Goal: Task Accomplishment & Management: Manage account settings

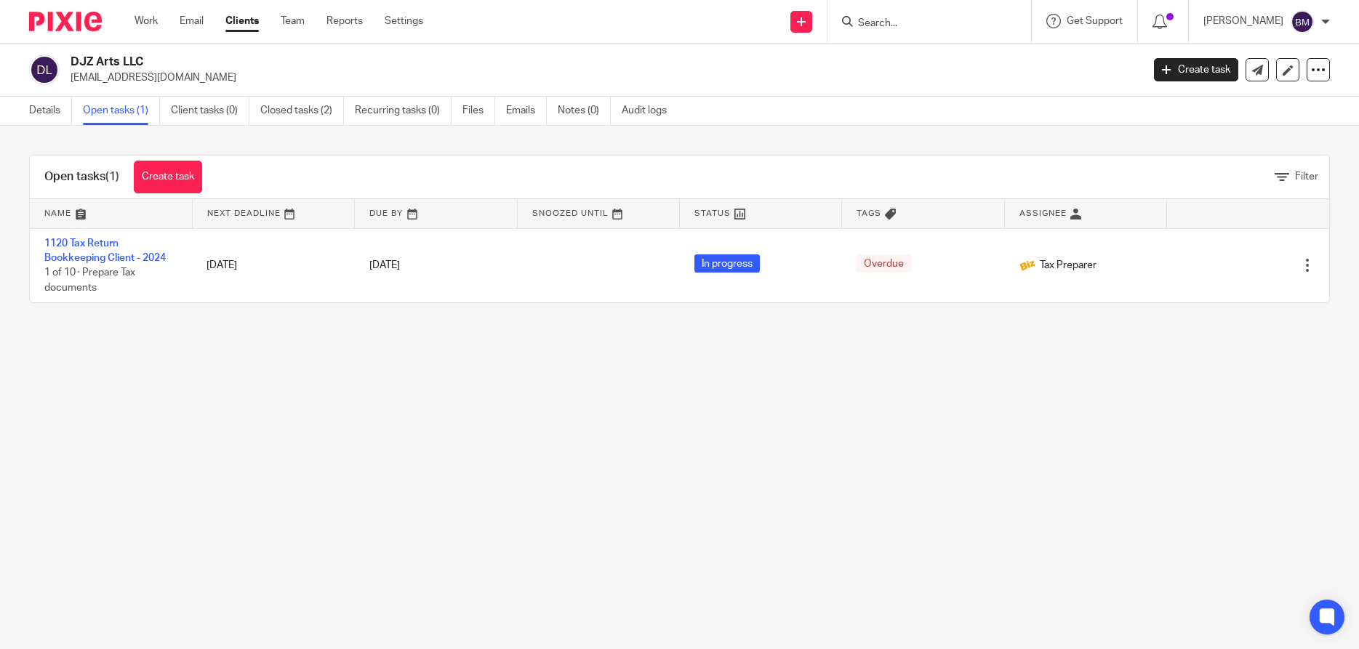
click at [905, 20] on input "Search" at bounding box center [922, 23] width 131 height 13
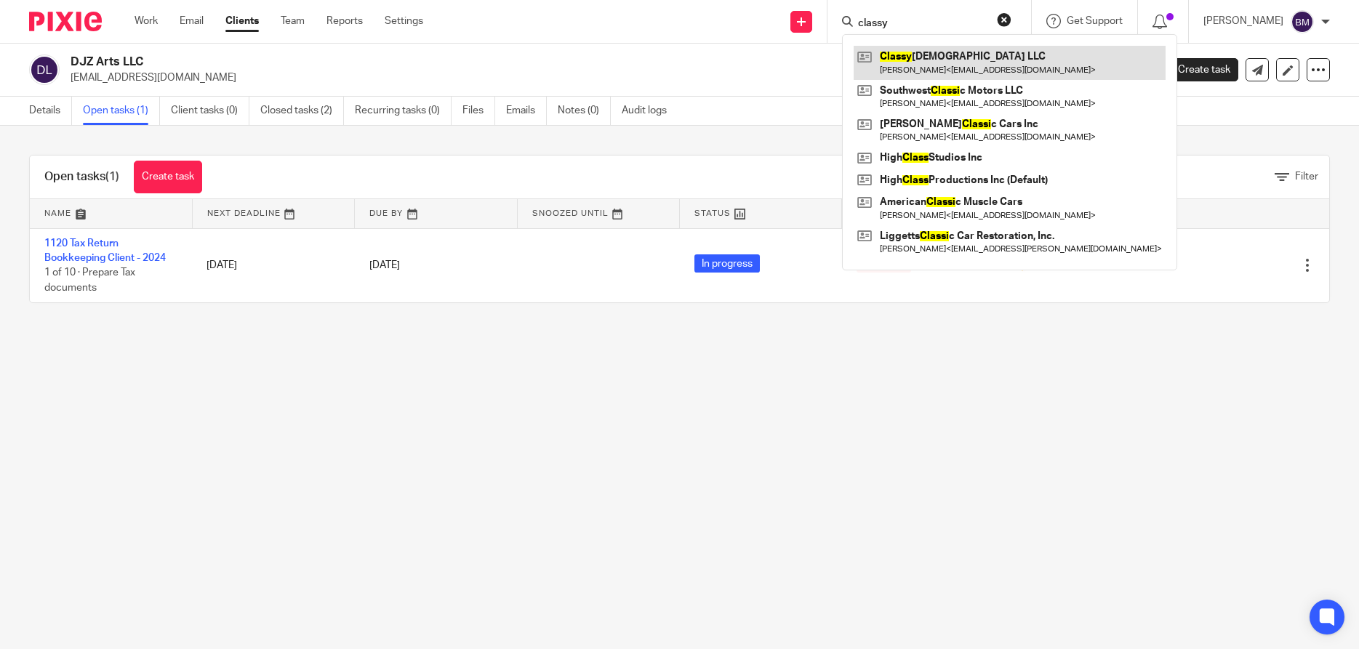
type input "classy"
click at [935, 68] on link at bounding box center [1010, 62] width 312 height 33
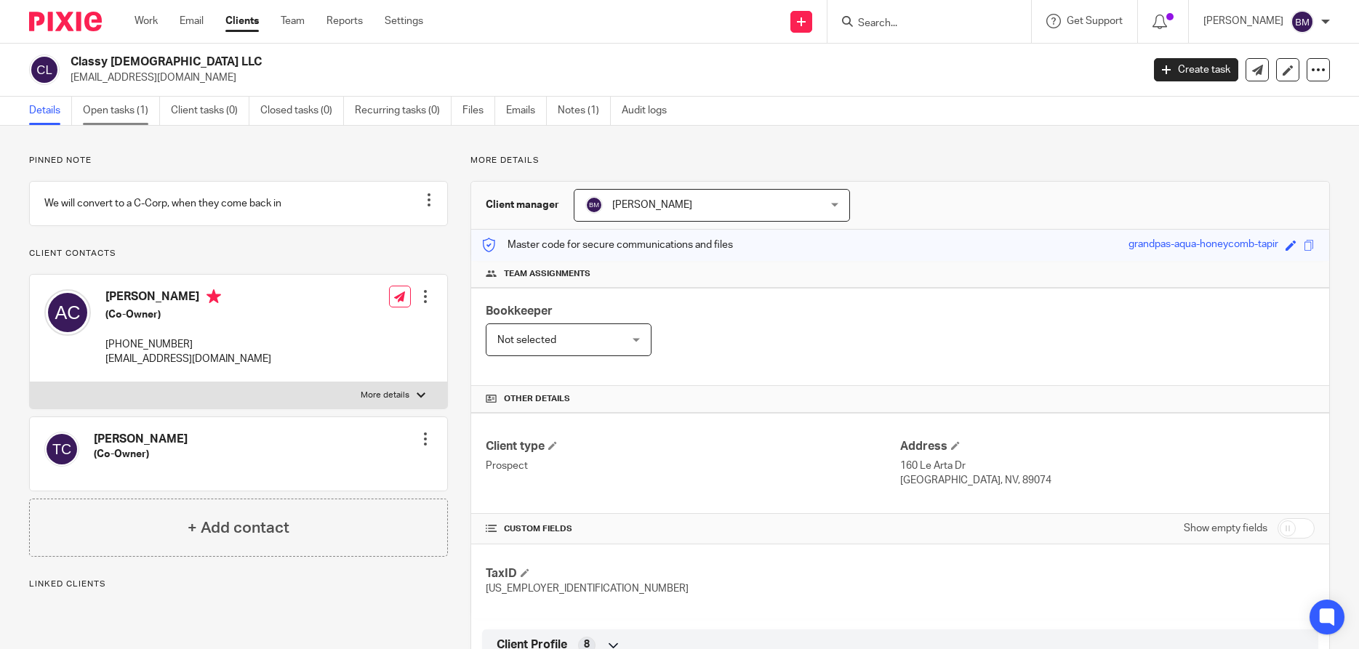
click at [105, 109] on link "Open tasks (1)" at bounding box center [121, 111] width 77 height 28
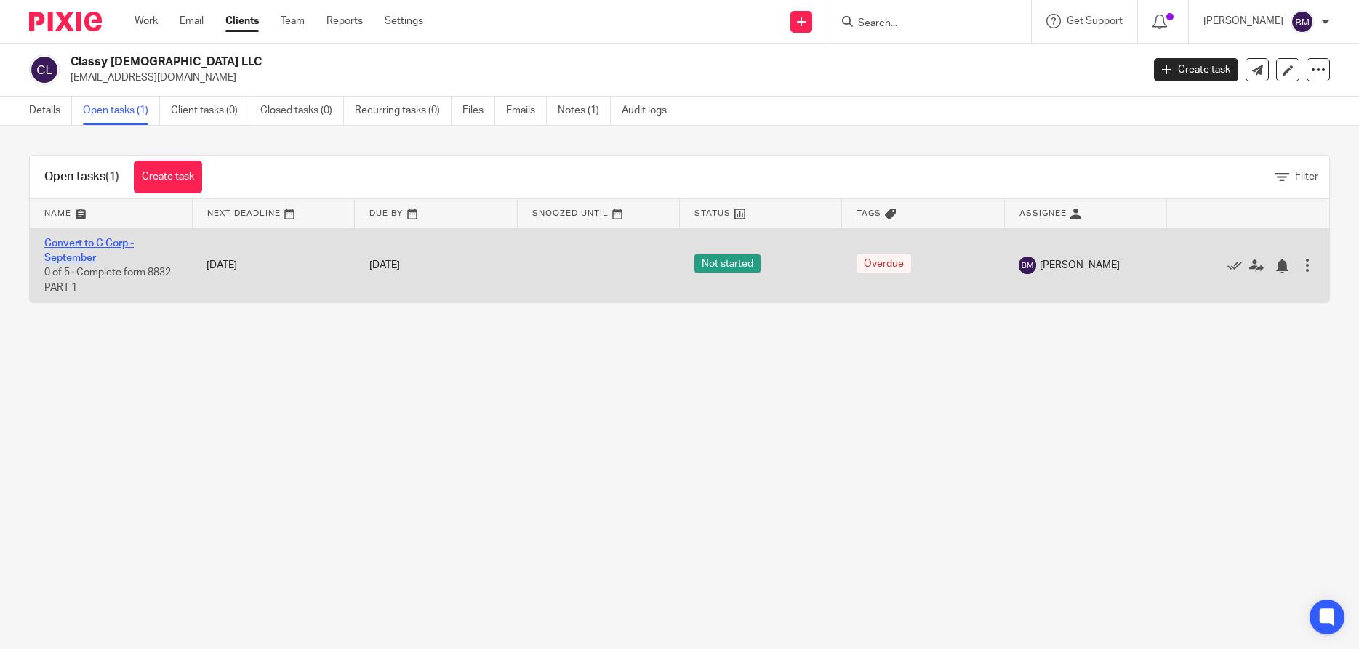
click at [67, 256] on link "Convert to C Corp - September" at bounding box center [88, 251] width 89 height 25
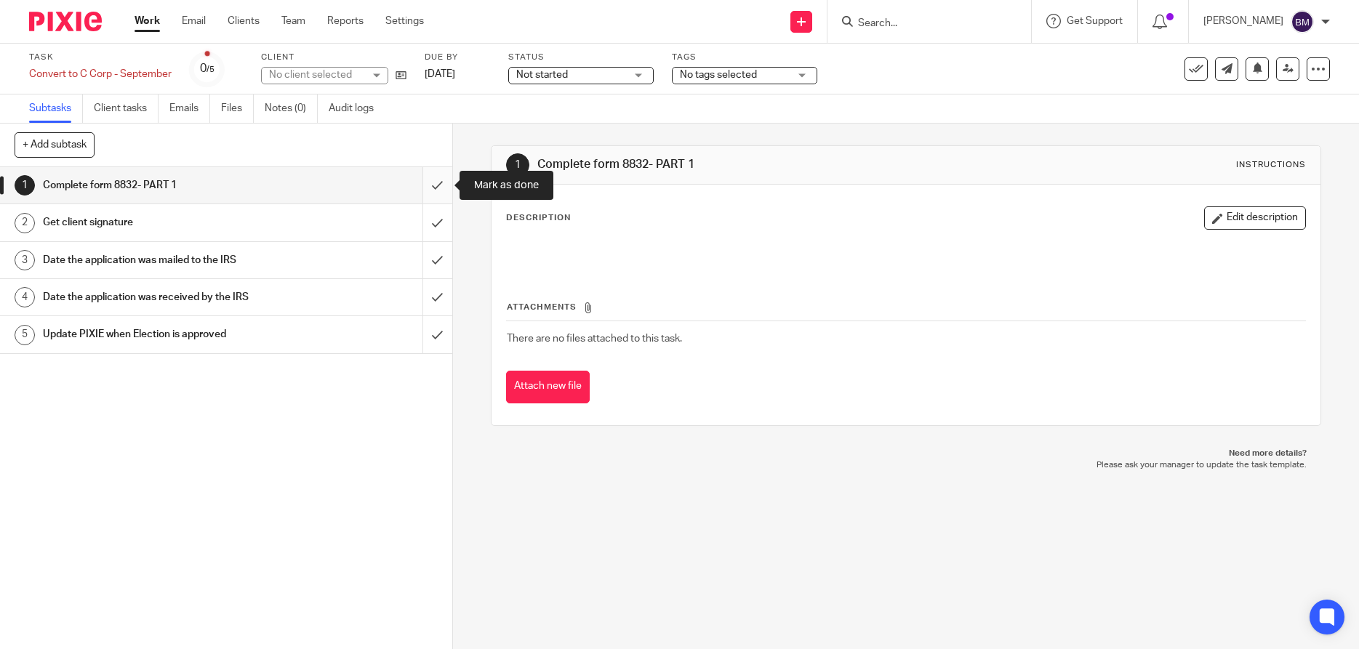
click at [441, 185] on input "submit" at bounding box center [226, 185] width 452 height 36
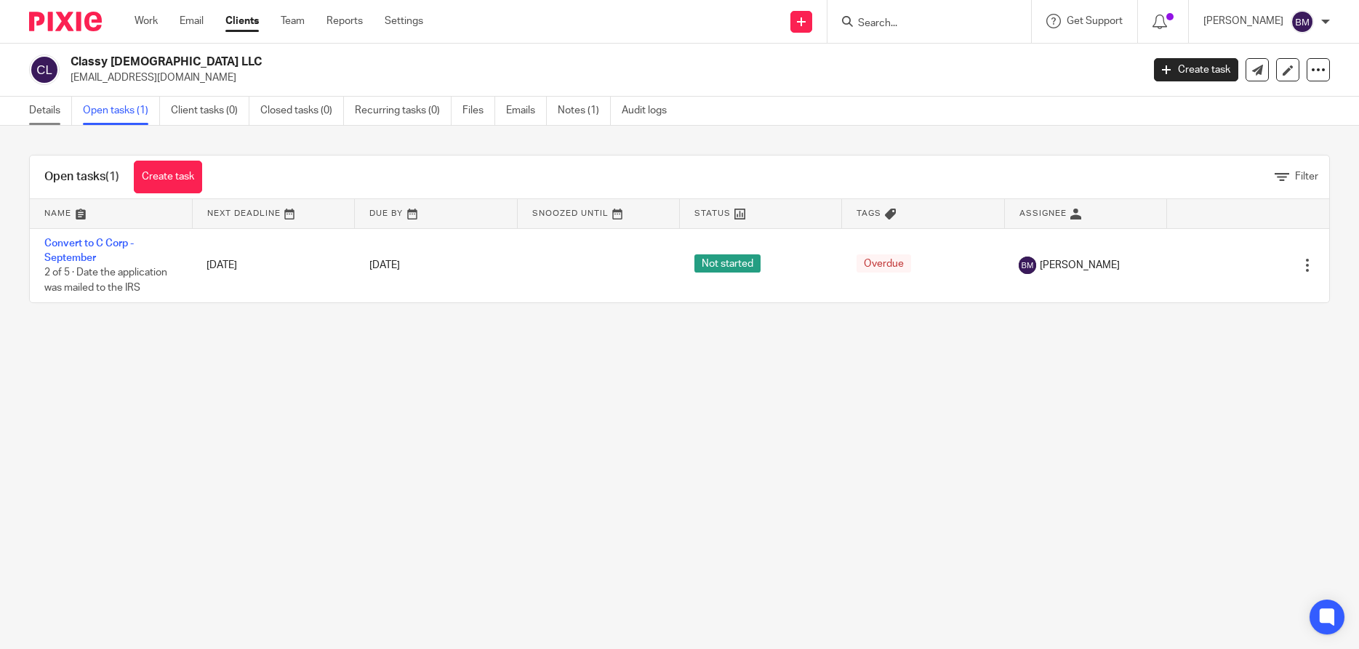
click at [45, 105] on link "Details" at bounding box center [50, 111] width 43 height 28
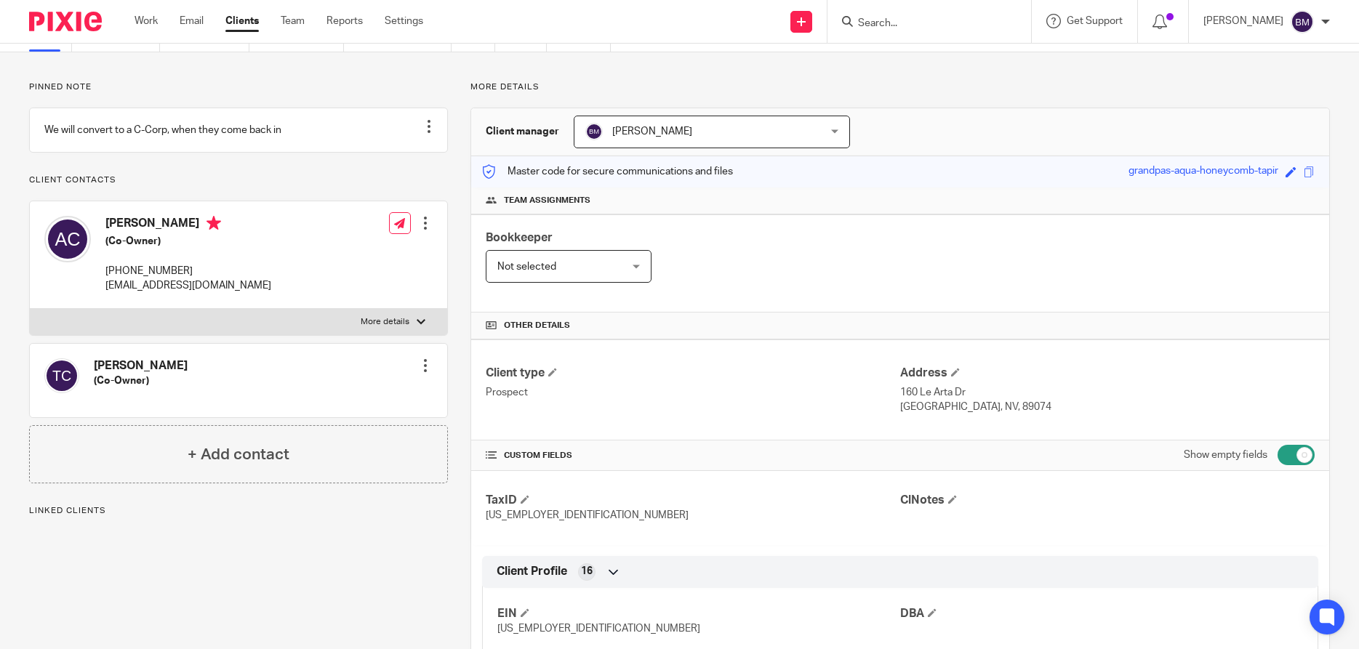
scroll to position [140, 0]
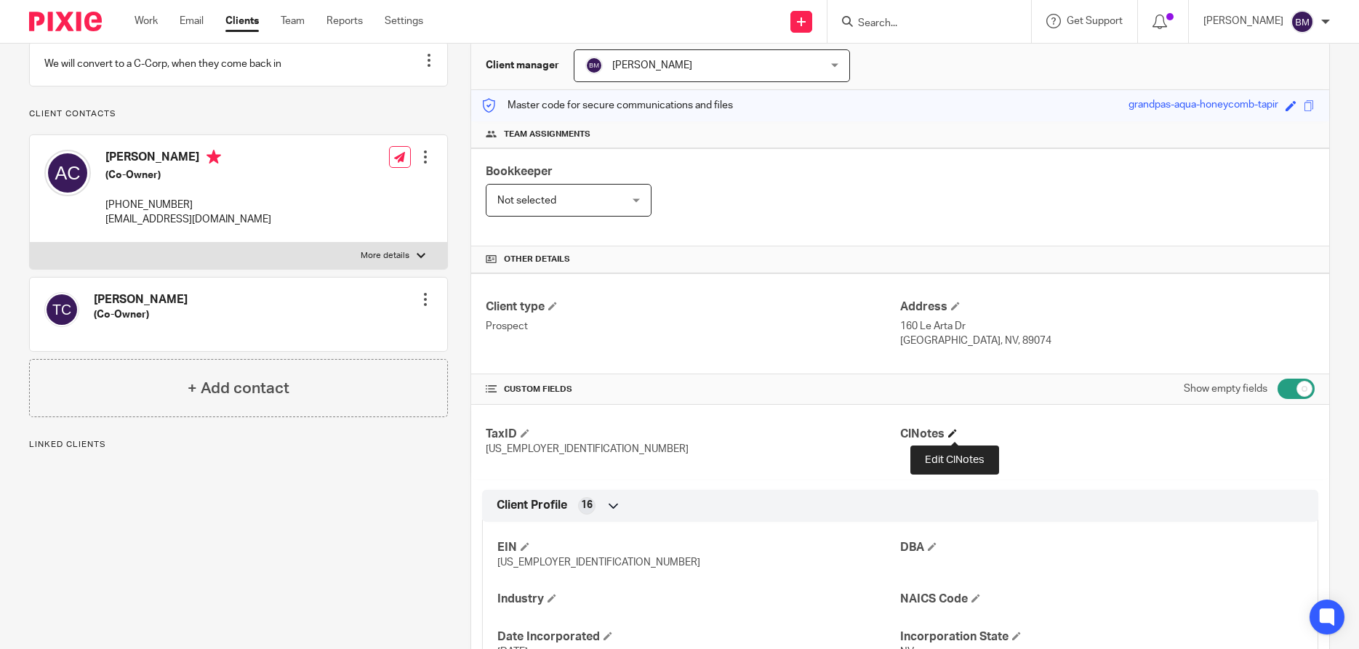
click at [953, 435] on span at bounding box center [952, 433] width 9 height 9
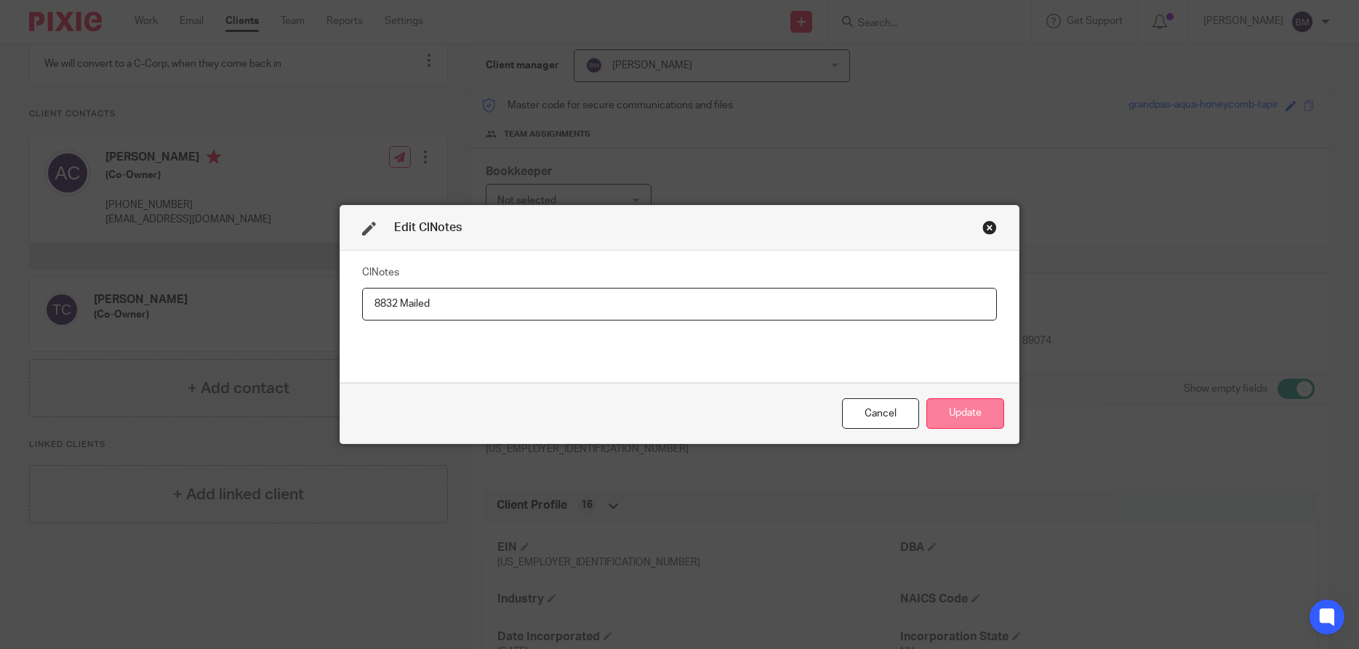
type input "8832 Mailed"
click at [952, 417] on button "Update" at bounding box center [966, 414] width 78 height 31
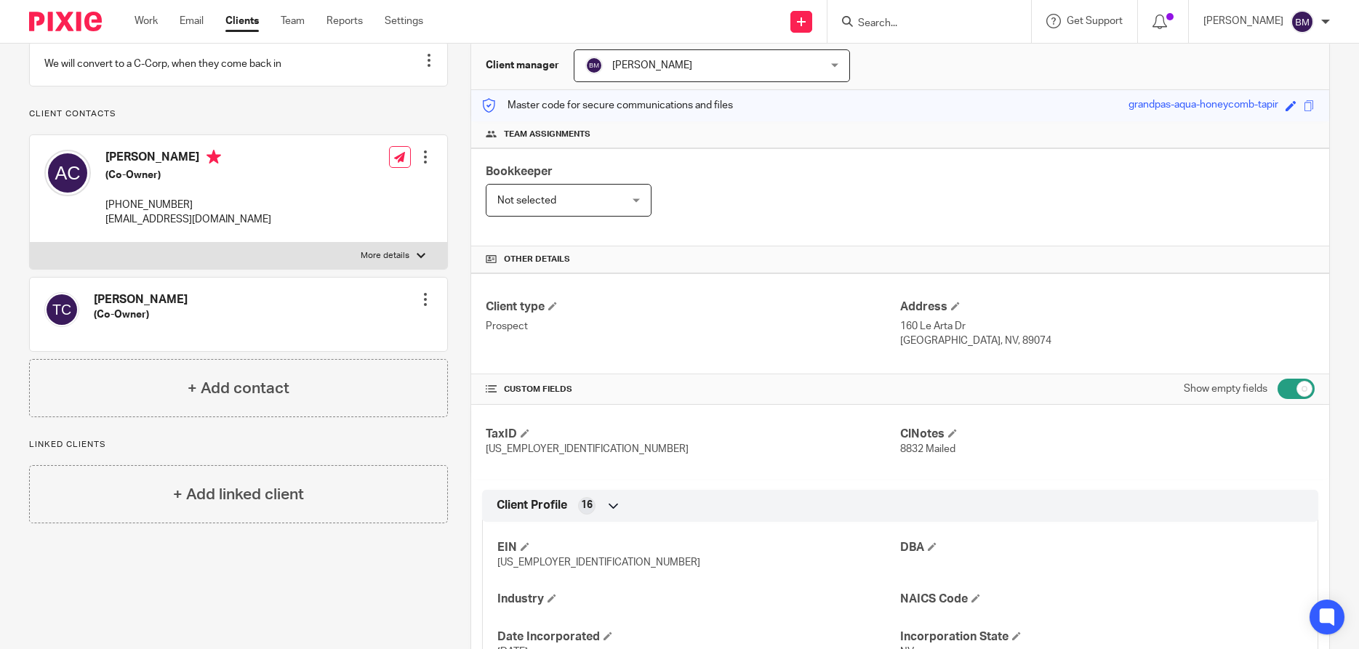
scroll to position [0, 0]
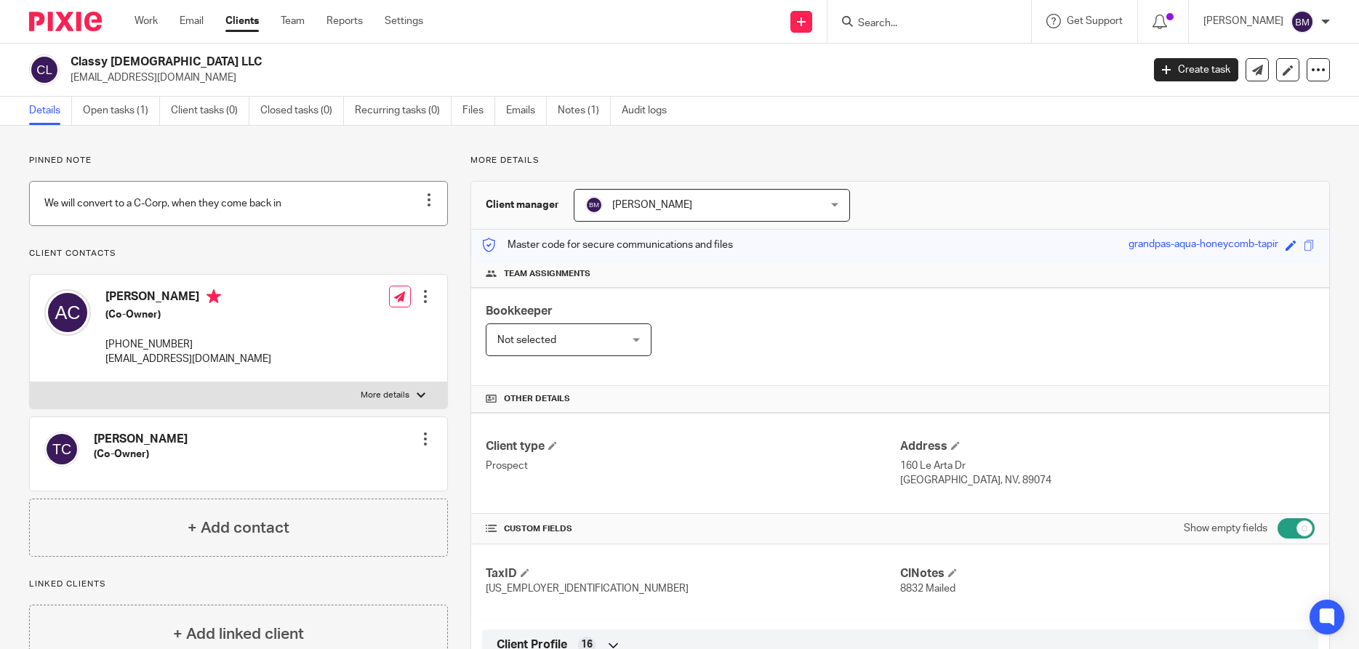
click at [435, 204] on div at bounding box center [429, 200] width 15 height 15
click at [582, 110] on link "Notes (1)" at bounding box center [584, 111] width 53 height 28
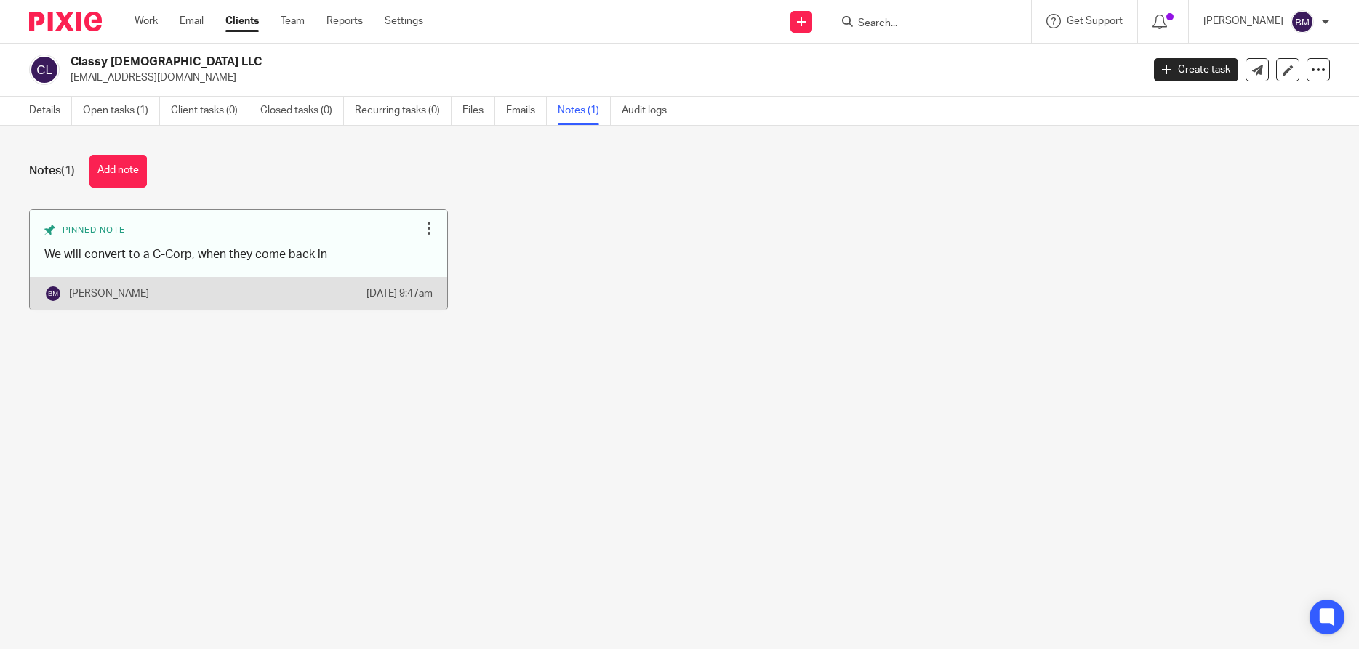
click at [427, 230] on div at bounding box center [429, 228] width 15 height 15
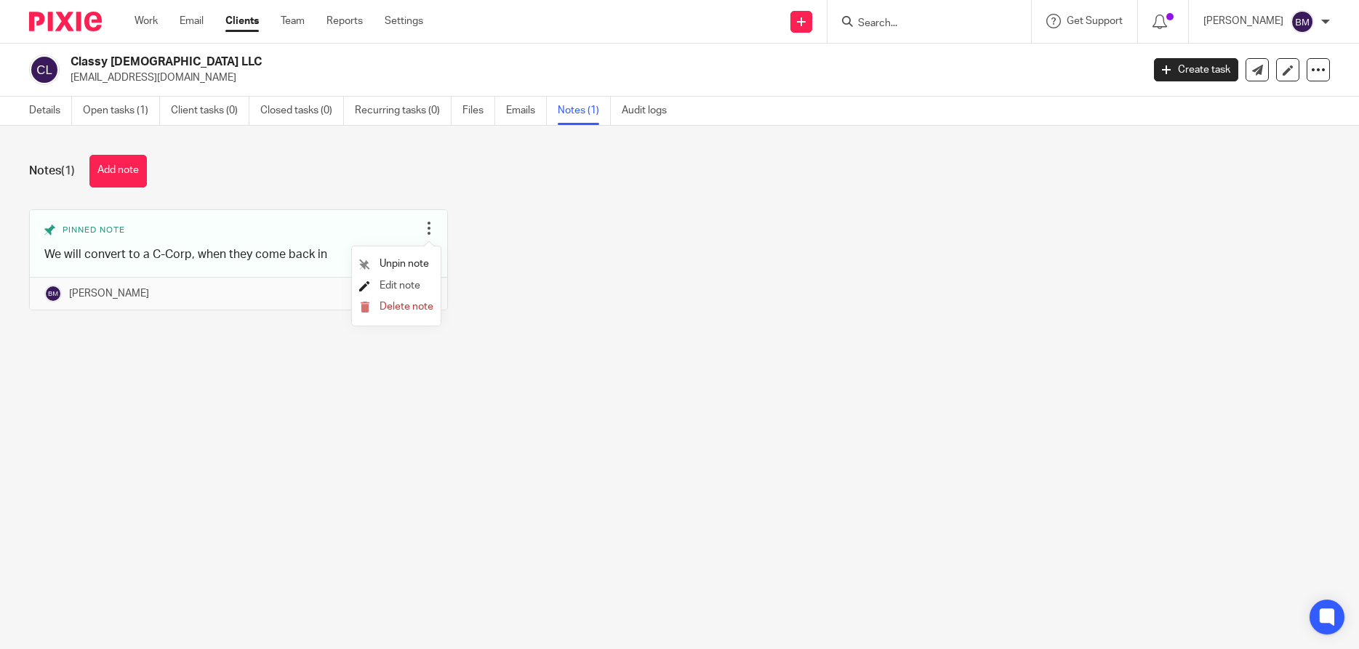
click at [399, 285] on span "Edit note" at bounding box center [400, 286] width 41 height 10
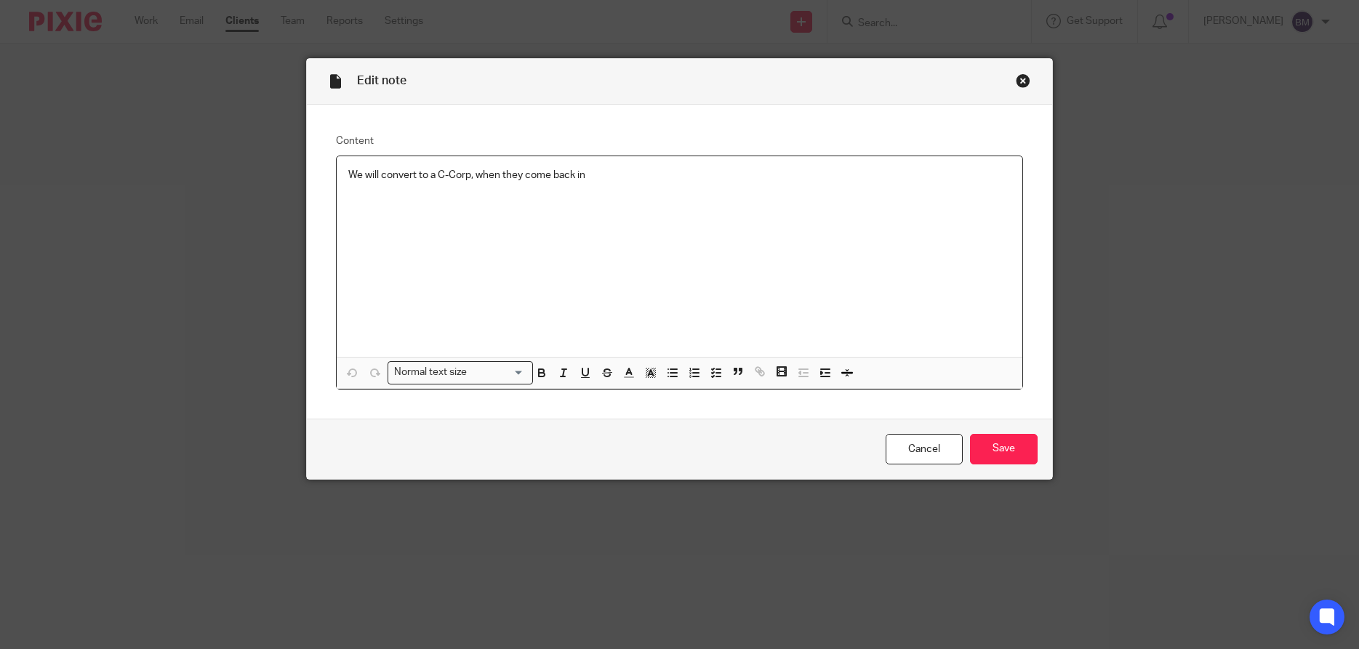
click at [602, 172] on p "We will convert to a C-Corp, when they come back in" at bounding box center [679, 175] width 663 height 15
click at [1002, 447] on input "Save" at bounding box center [1004, 449] width 68 height 31
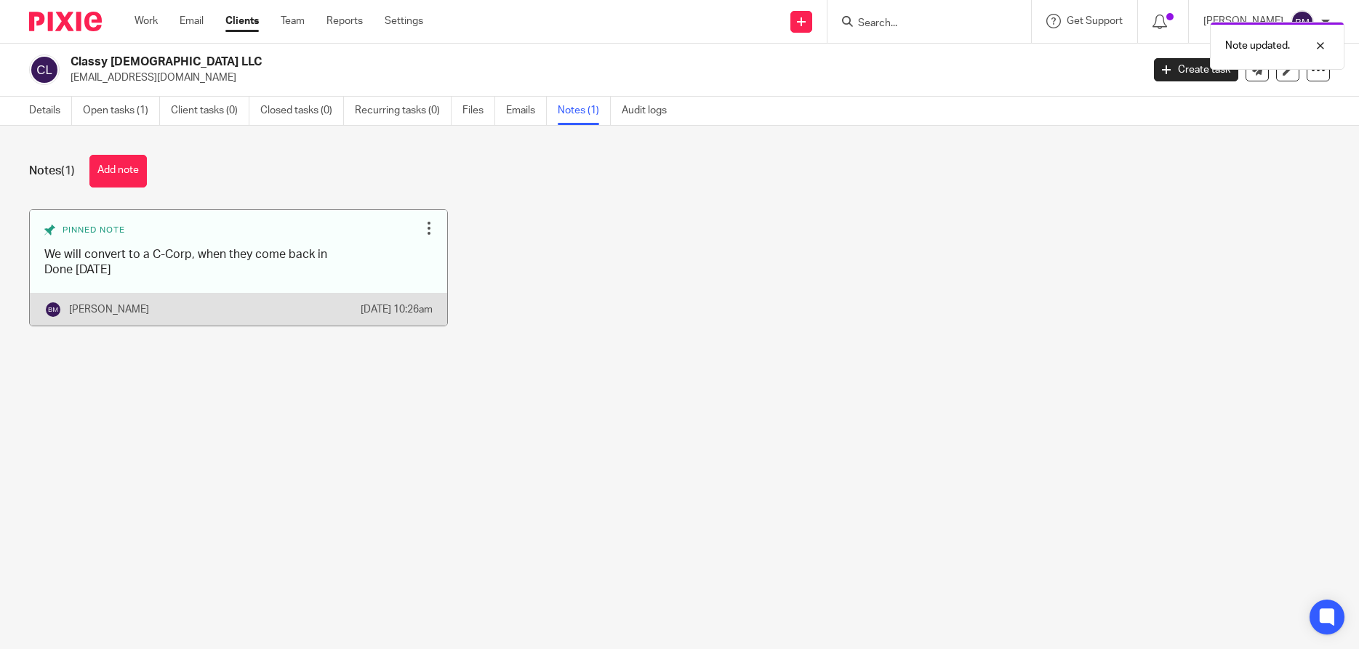
click at [432, 228] on div at bounding box center [429, 228] width 15 height 15
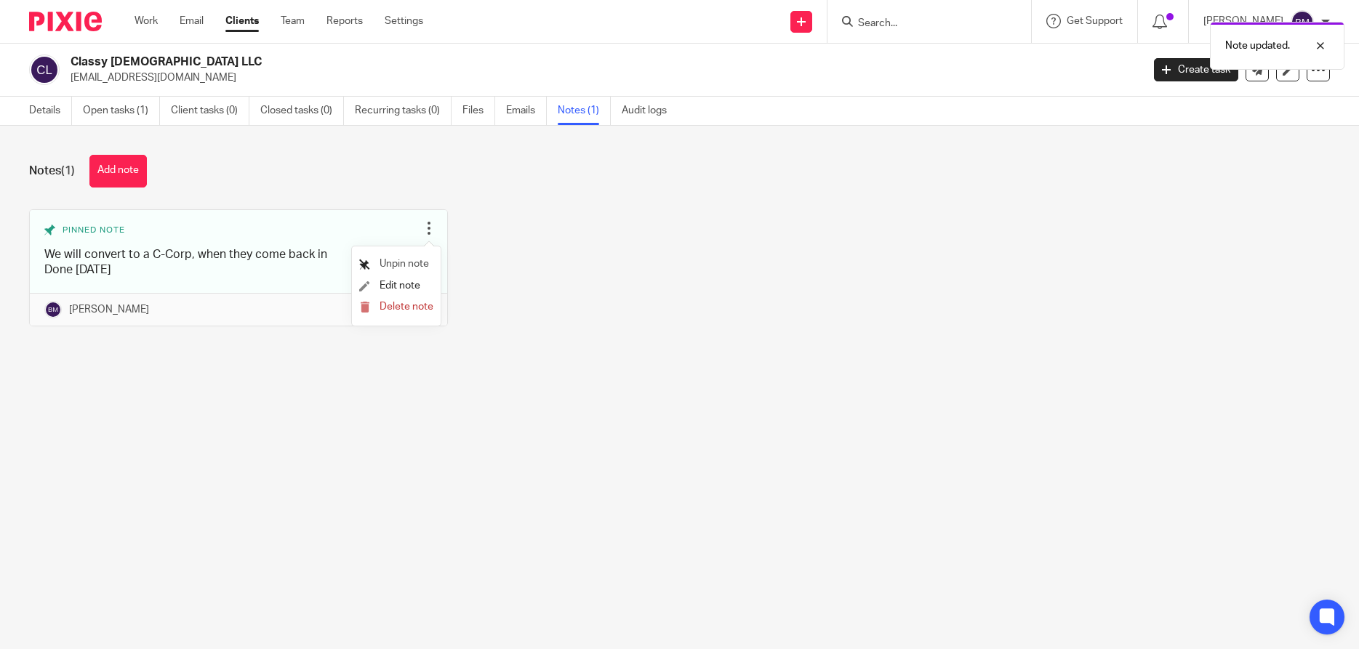
click at [412, 262] on span "Unpin note" at bounding box center [404, 264] width 49 height 10
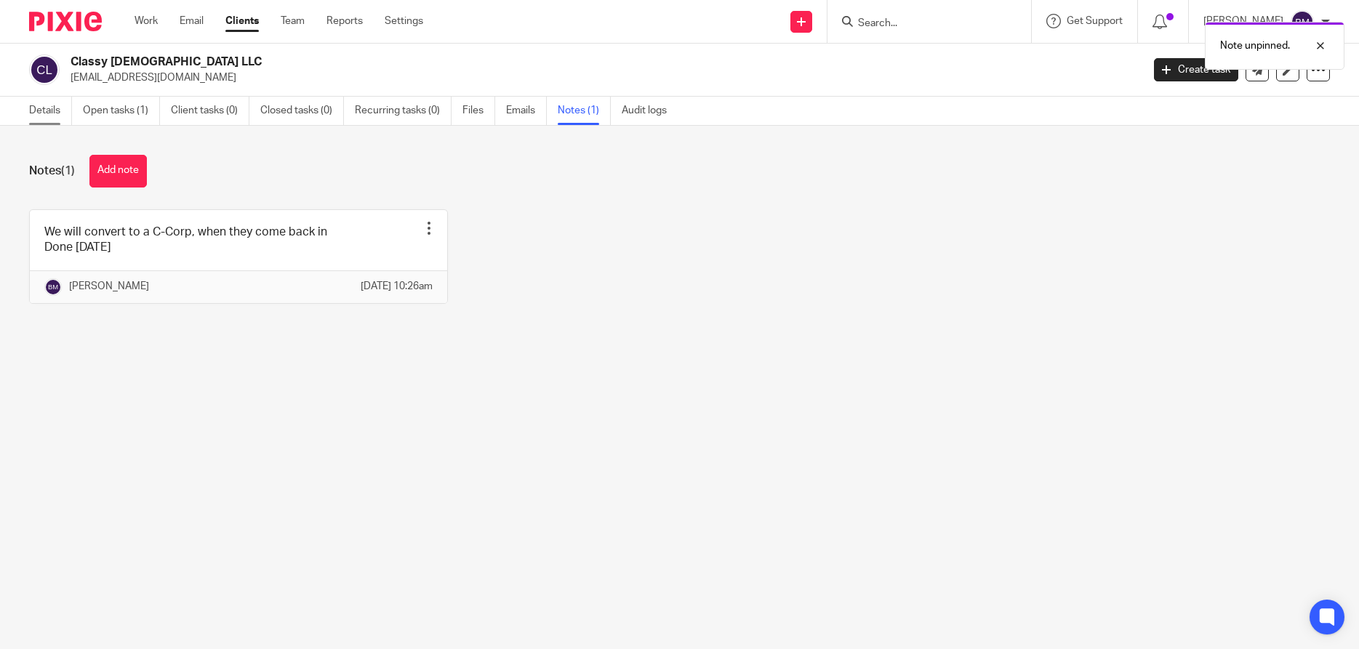
click at [44, 115] on link "Details" at bounding box center [50, 111] width 43 height 28
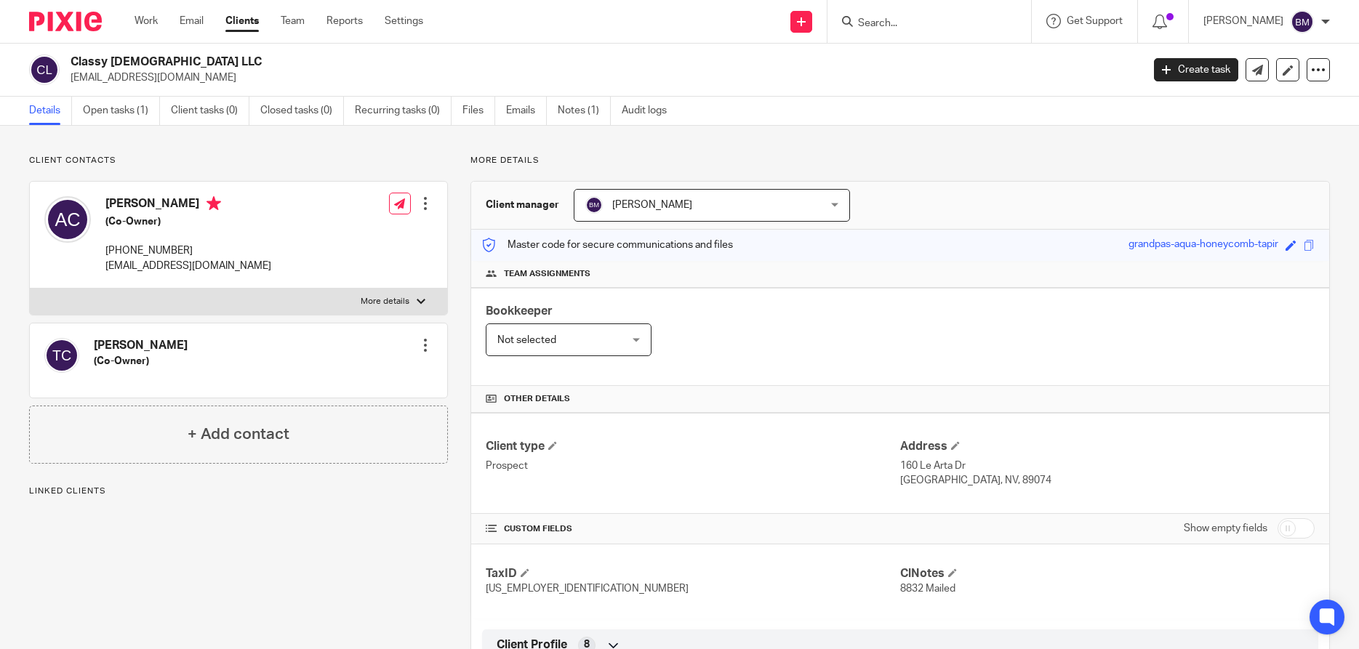
click at [1297, 527] on input "checkbox" at bounding box center [1296, 529] width 37 height 20
checkbox input "true"
click at [937, 14] on form at bounding box center [934, 21] width 155 height 18
click at [897, 26] on input "Search" at bounding box center [922, 23] width 131 height 13
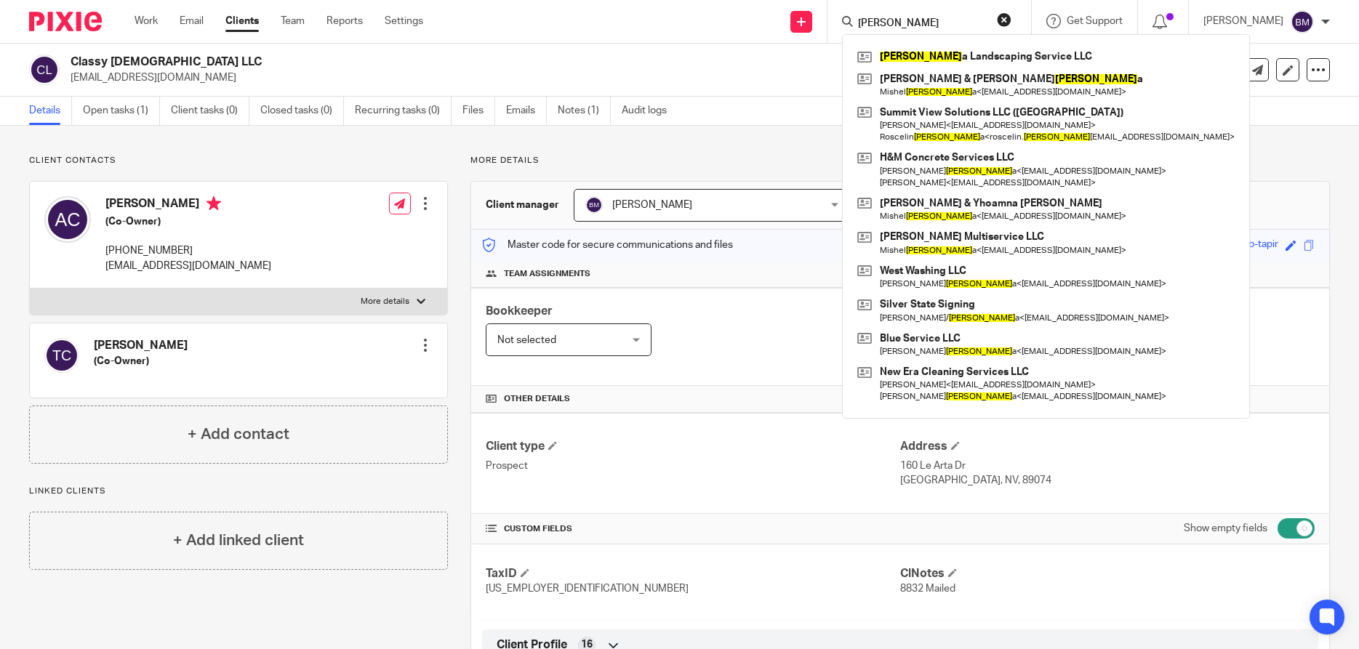
type input "mendoz"
click at [1012, 15] on button "reset" at bounding box center [1004, 19] width 15 height 15
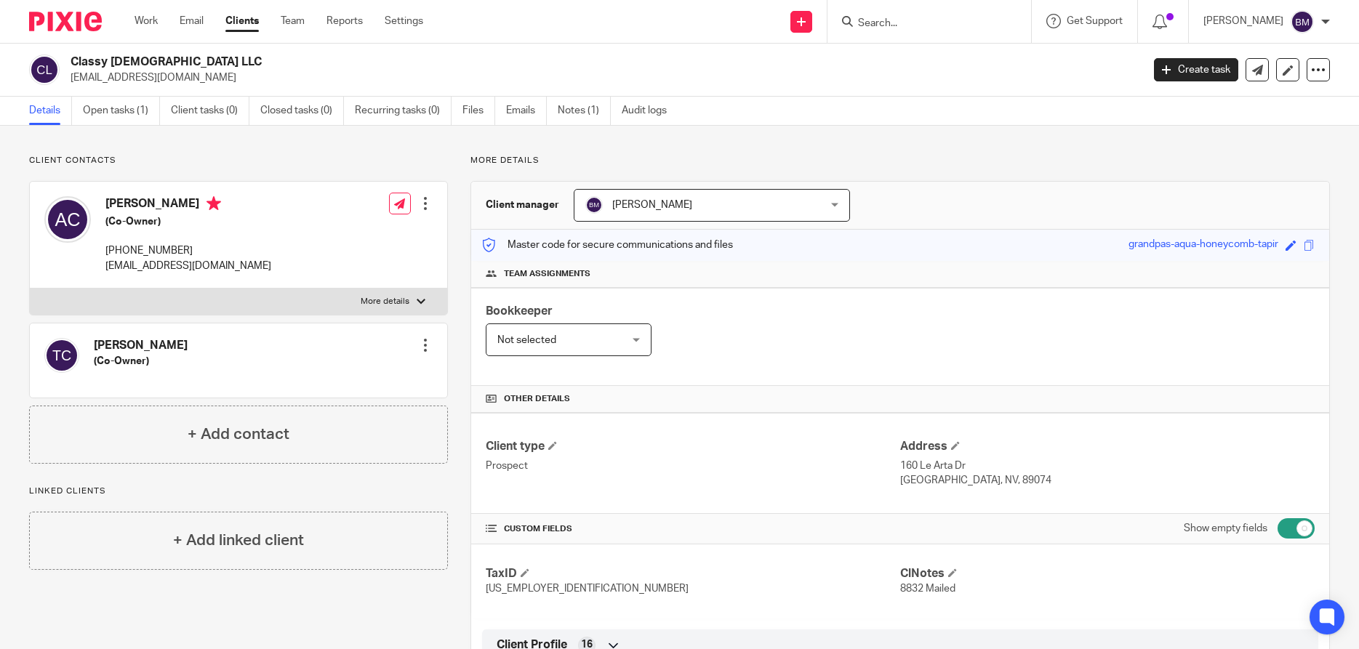
click at [938, 17] on input "Search" at bounding box center [922, 23] width 131 height 13
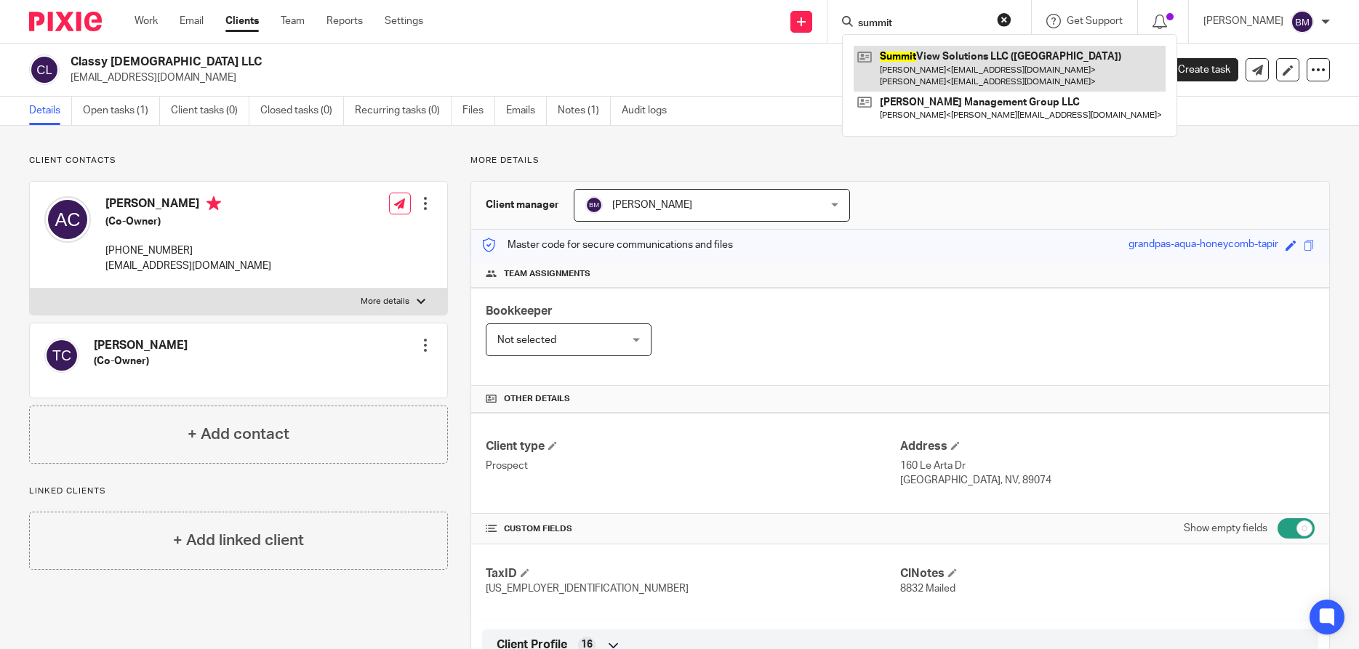
type input "summit"
click at [939, 67] on link at bounding box center [1010, 68] width 312 height 45
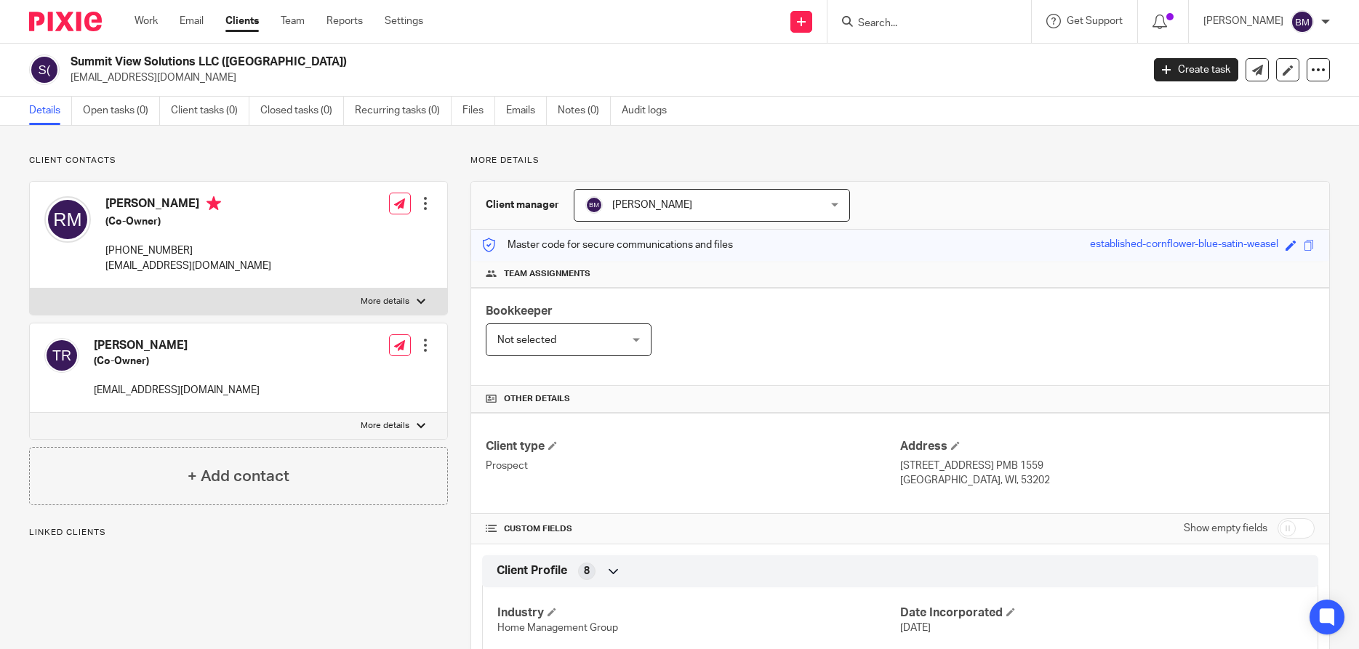
click at [1299, 529] on input "checkbox" at bounding box center [1296, 529] width 37 height 20
checkbox input "true"
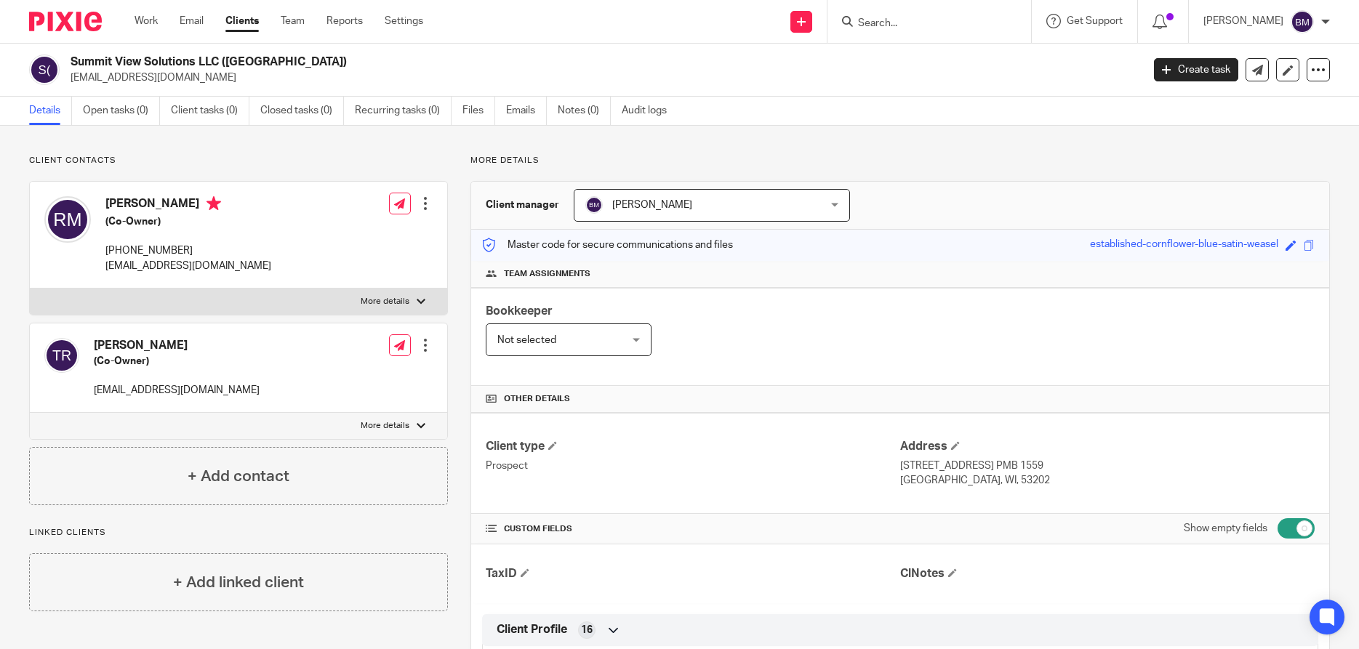
click at [889, 17] on input "Search" at bounding box center [922, 23] width 131 height 13
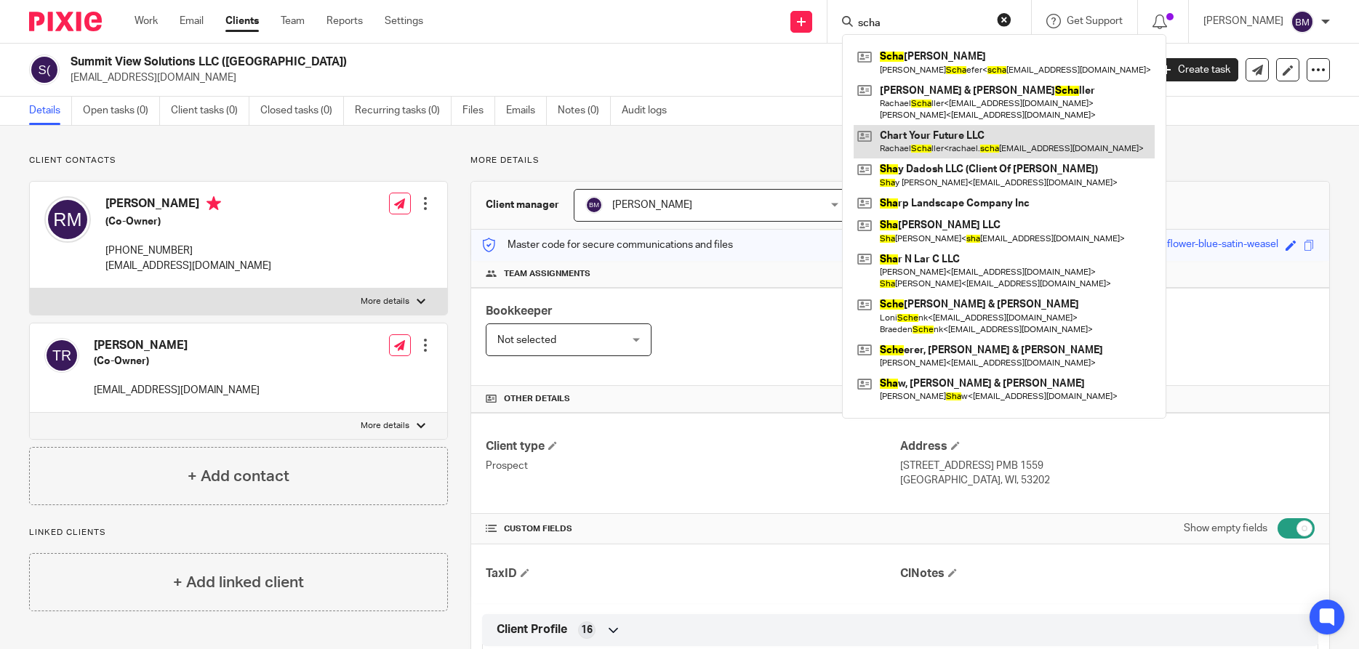
type input "scha"
click at [932, 142] on link at bounding box center [1004, 141] width 301 height 33
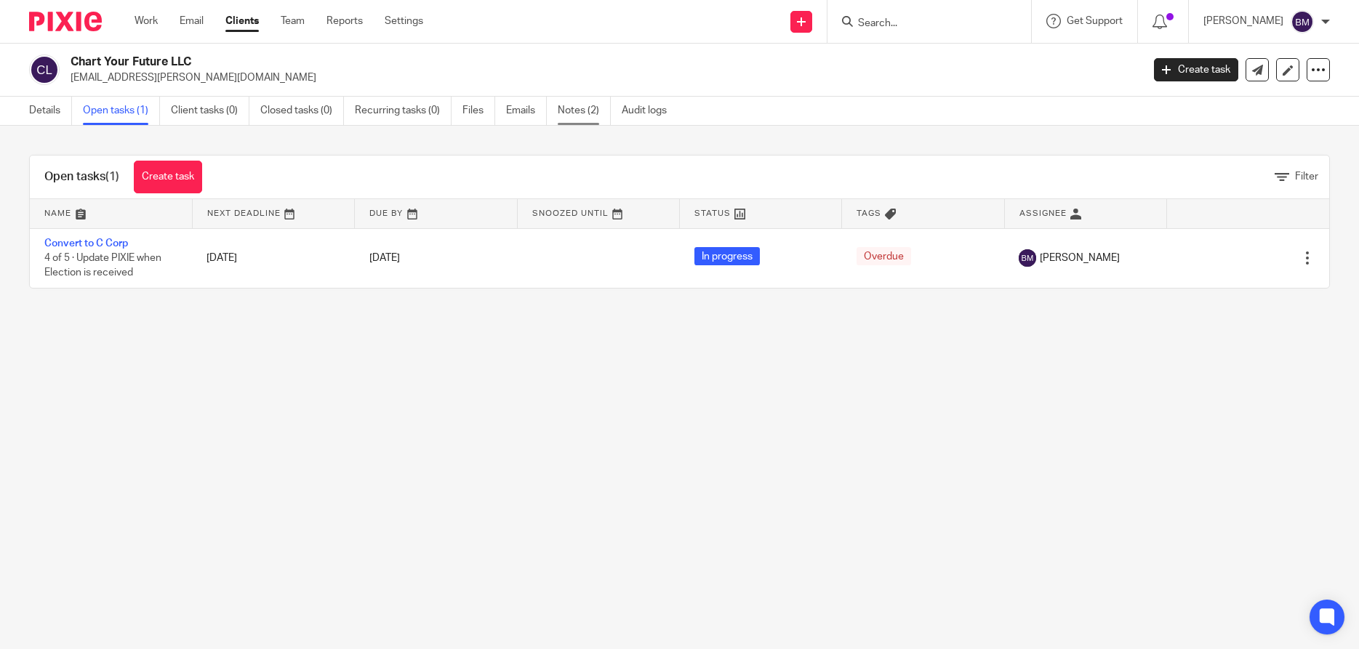
click at [577, 111] on link "Notes (2)" at bounding box center [584, 111] width 53 height 28
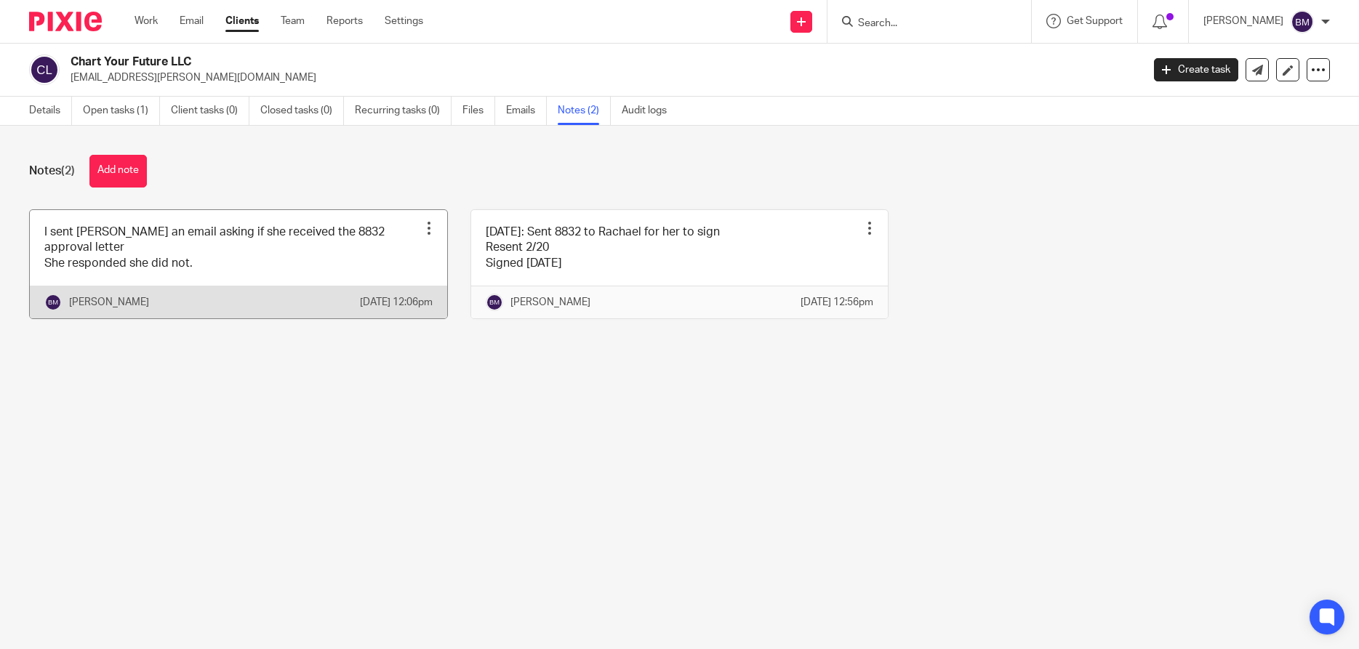
click at [428, 228] on div at bounding box center [429, 228] width 15 height 15
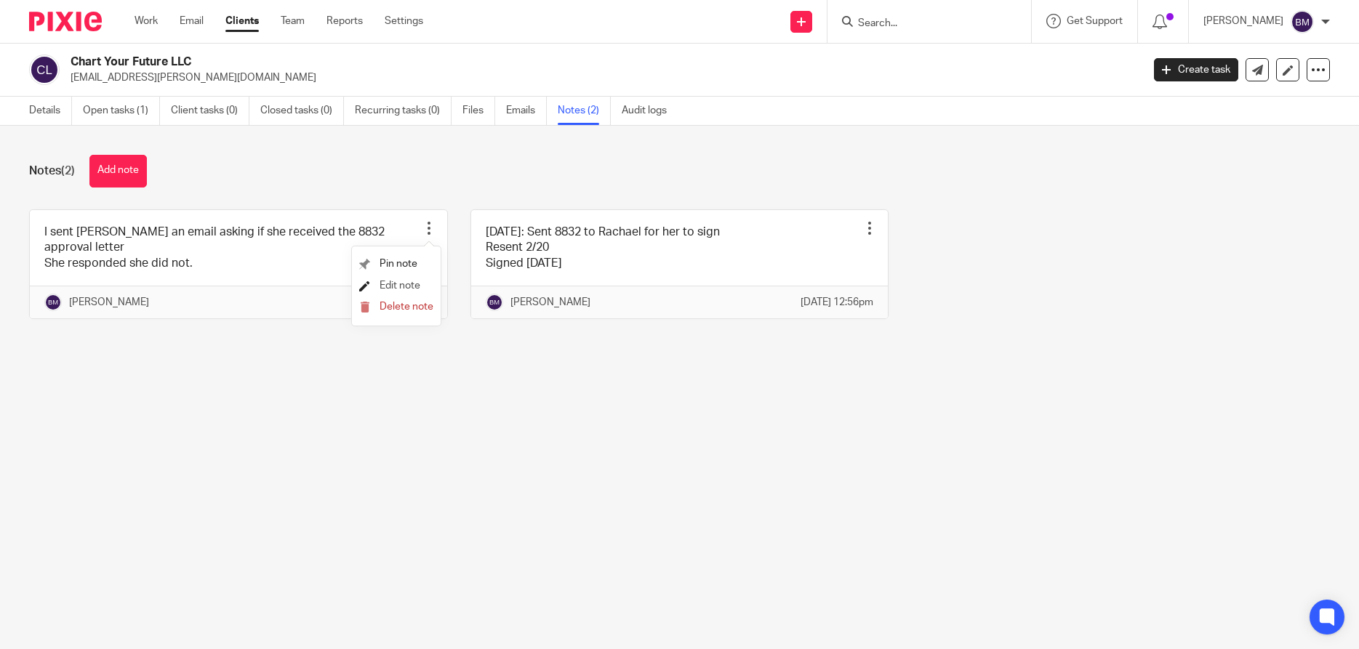
click at [392, 283] on span "Edit note" at bounding box center [400, 286] width 41 height 10
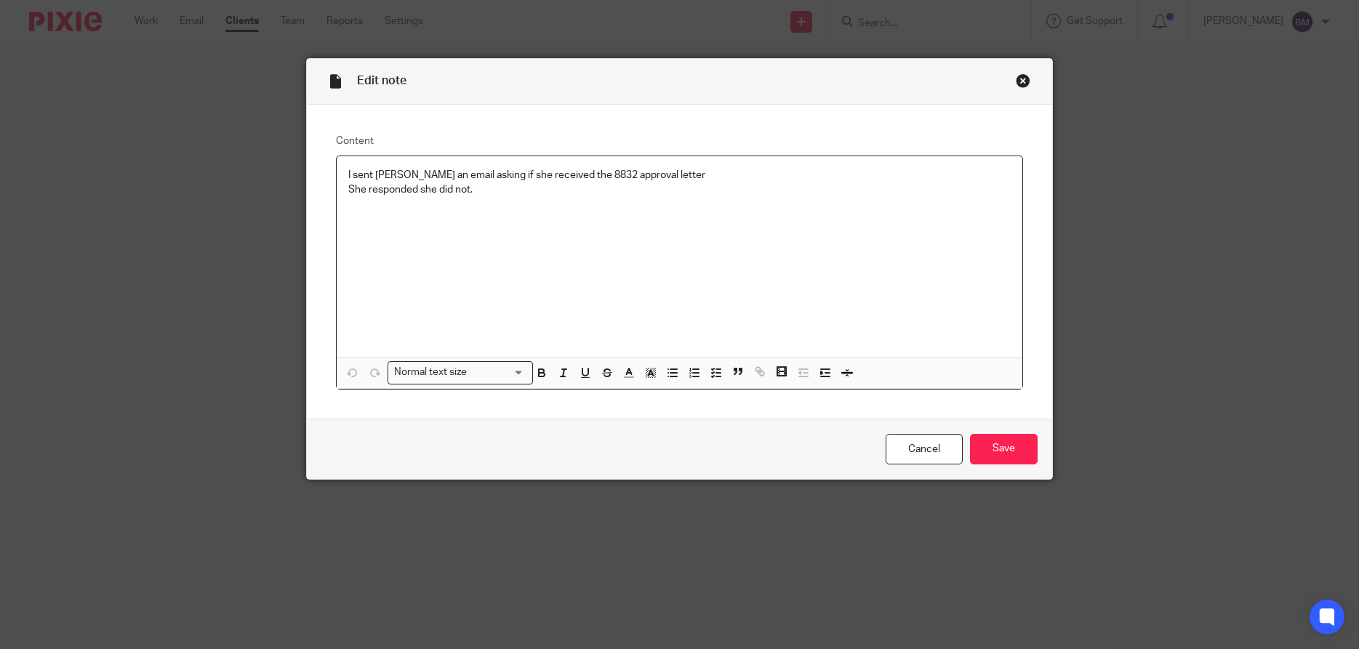
click at [492, 191] on p "She responded she did not." at bounding box center [679, 190] width 663 height 15
click at [993, 452] on input "Save" at bounding box center [1004, 449] width 68 height 31
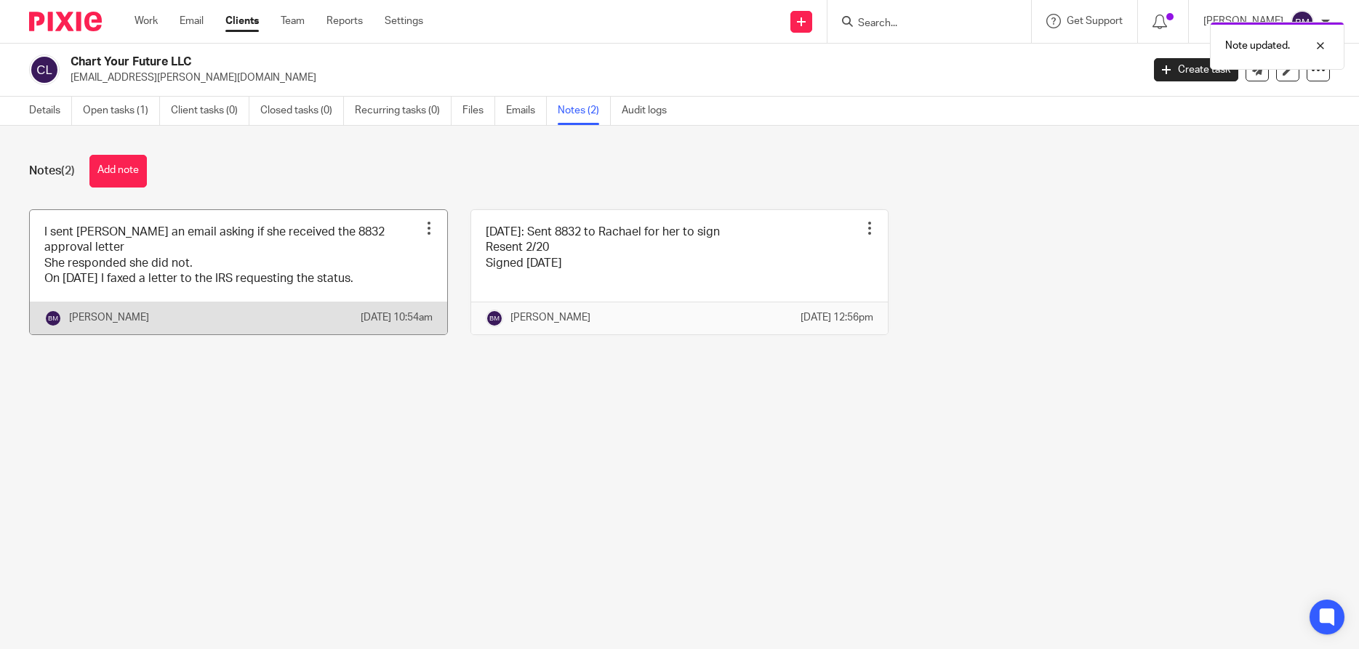
click at [425, 233] on div at bounding box center [429, 228] width 15 height 15
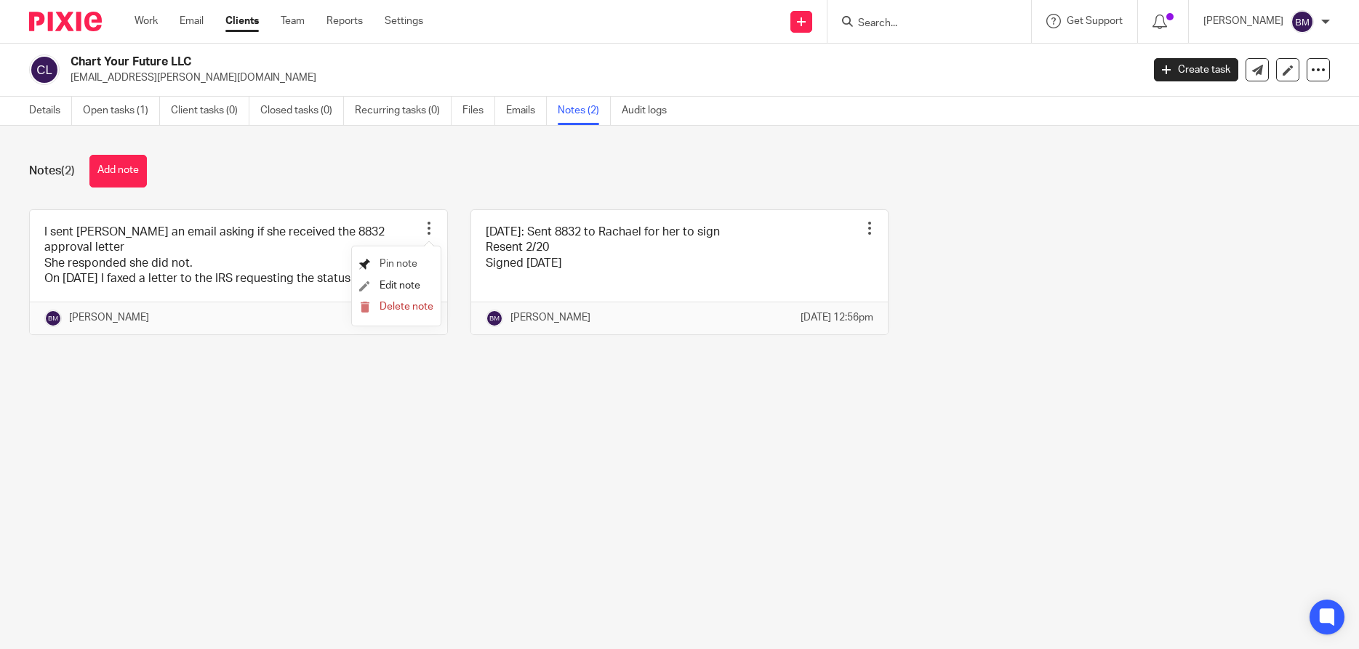
click at [387, 266] on span "Pin note" at bounding box center [399, 264] width 38 height 10
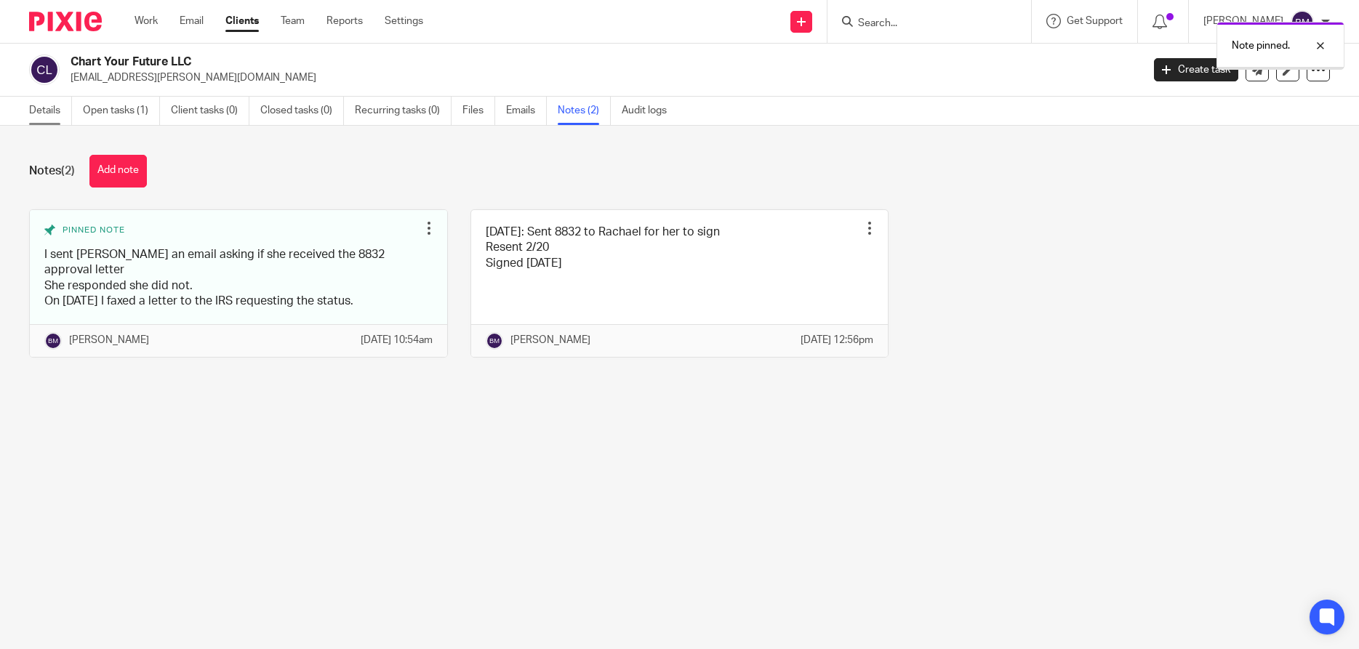
click at [35, 111] on link "Details" at bounding box center [50, 111] width 43 height 28
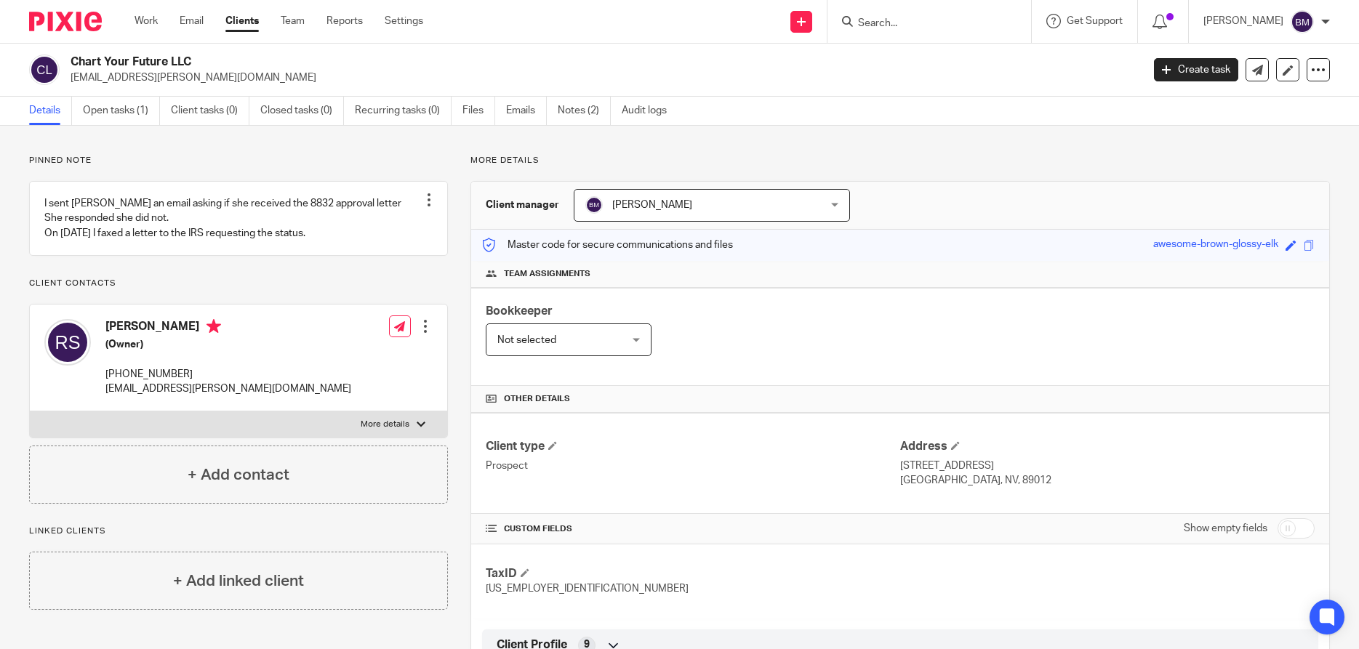
click at [889, 20] on input "Search" at bounding box center [922, 23] width 131 height 13
type input "lien on"
click at [931, 57] on link at bounding box center [977, 62] width 246 height 33
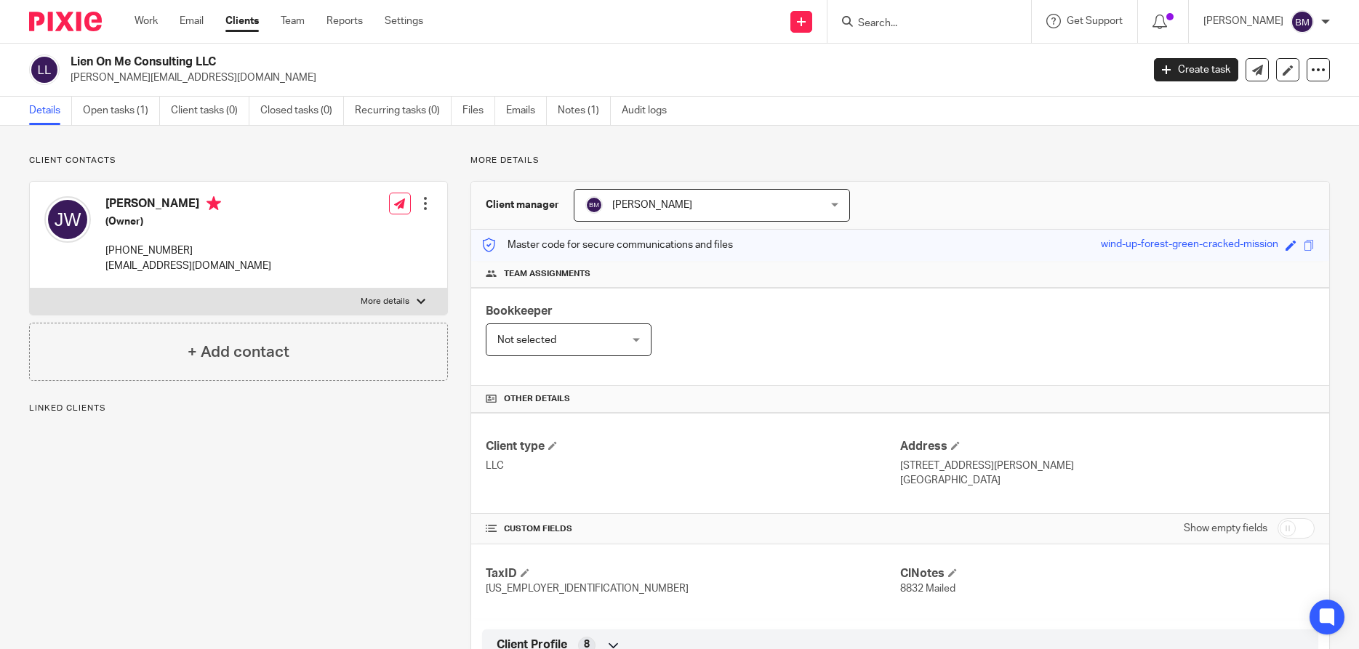
click at [1304, 530] on input "checkbox" at bounding box center [1296, 529] width 37 height 20
checkbox input "true"
click at [122, 112] on link "Open tasks (1)" at bounding box center [121, 111] width 77 height 28
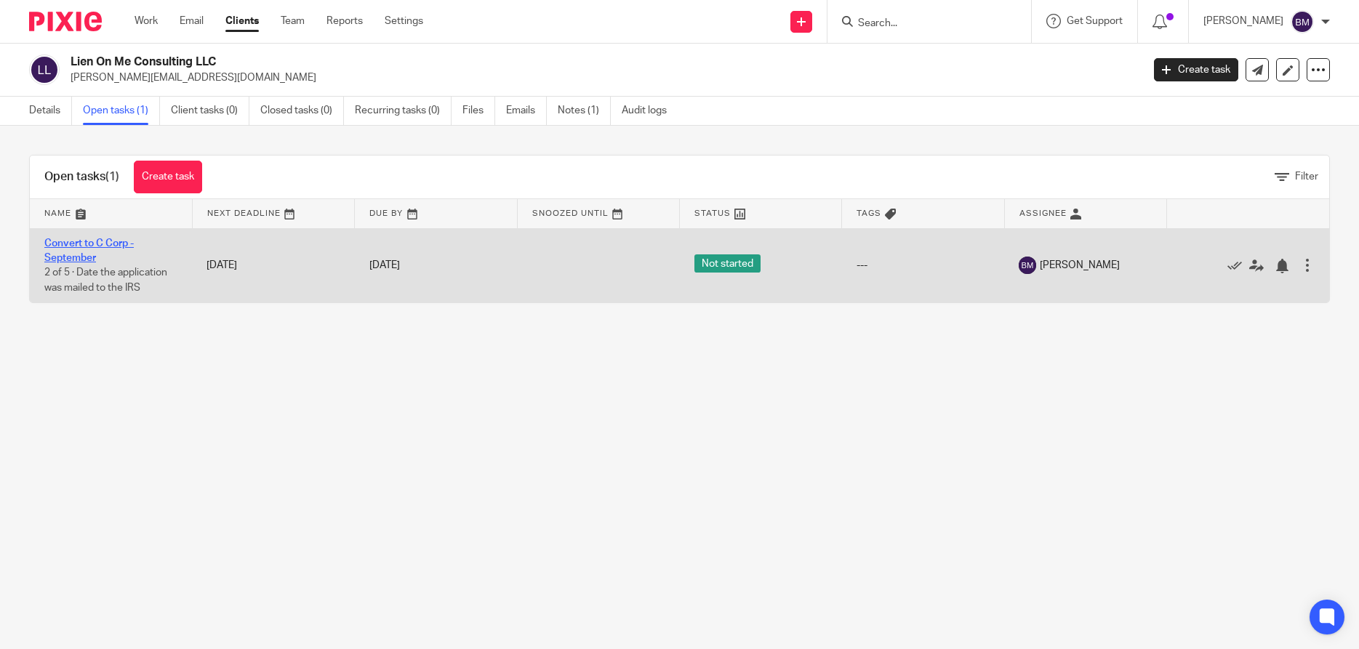
click at [76, 244] on link "Convert to C Corp - September" at bounding box center [88, 251] width 89 height 25
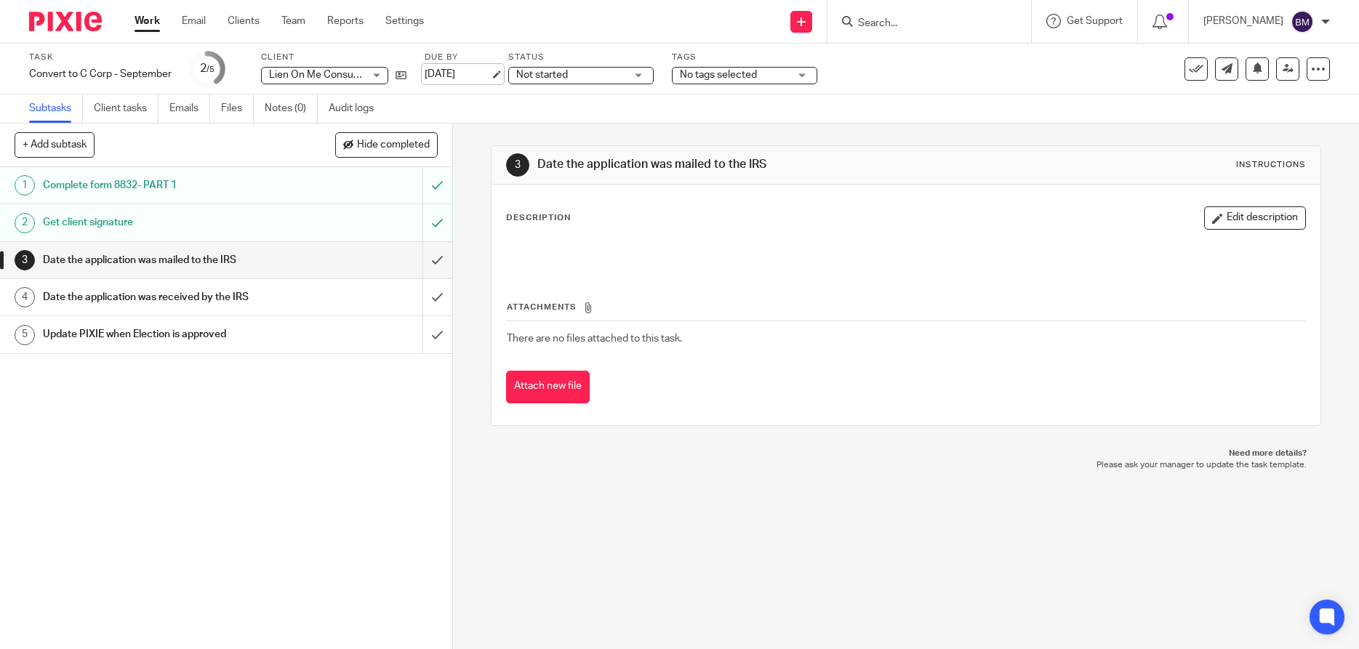
click at [447, 79] on link "Nov 6, 2025" at bounding box center [457, 74] width 65 height 15
click at [638, 77] on div "Not started Not started" at bounding box center [580, 75] width 145 height 17
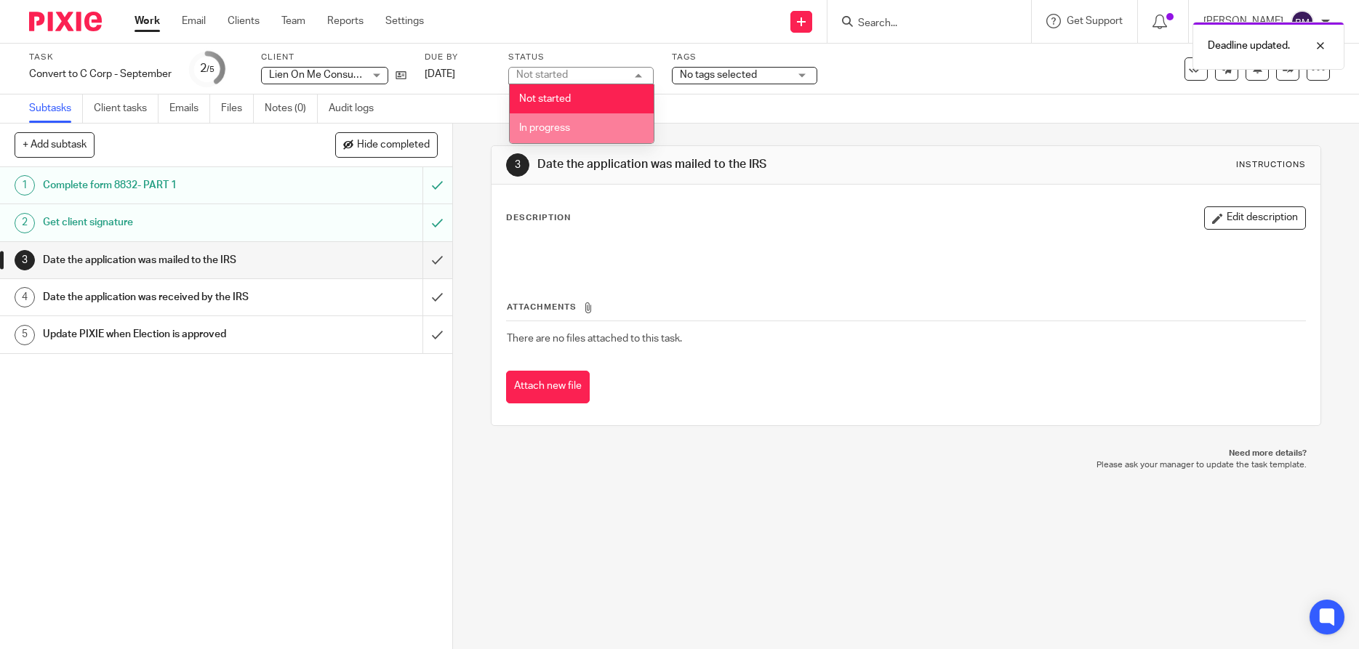
click at [550, 132] on span "In progress" at bounding box center [544, 128] width 51 height 10
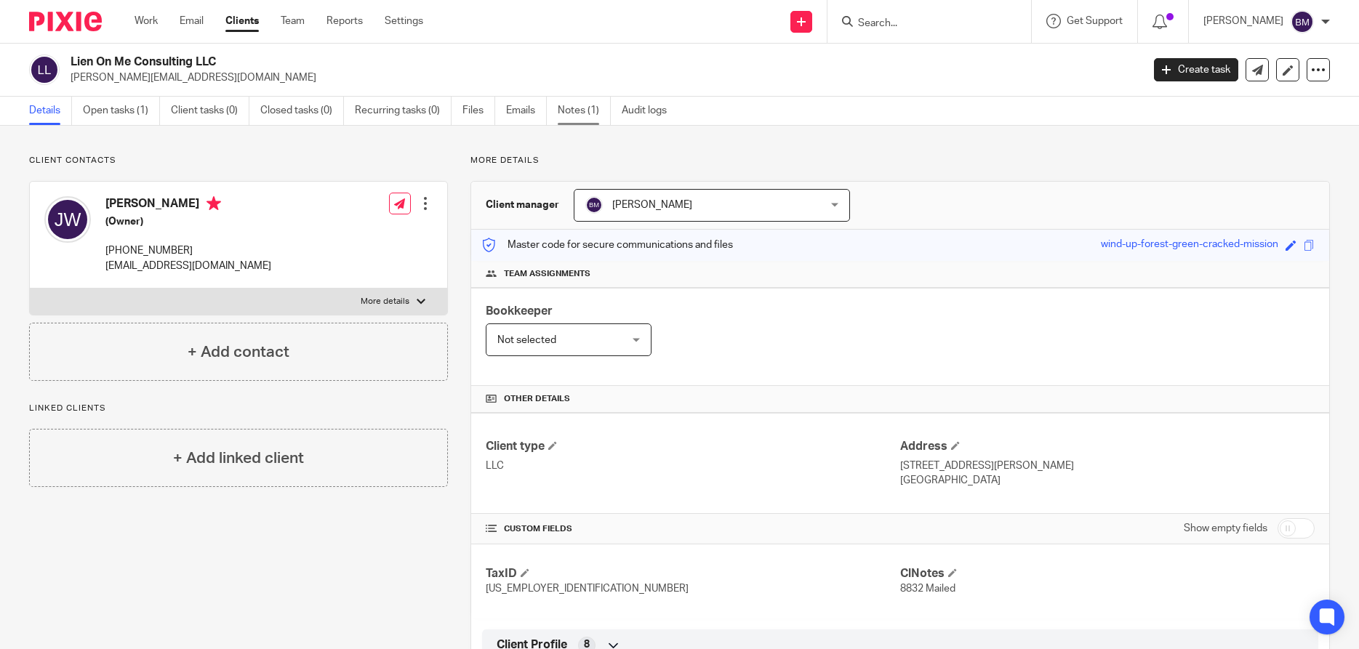
click at [586, 115] on link "Notes (1)" at bounding box center [584, 111] width 53 height 28
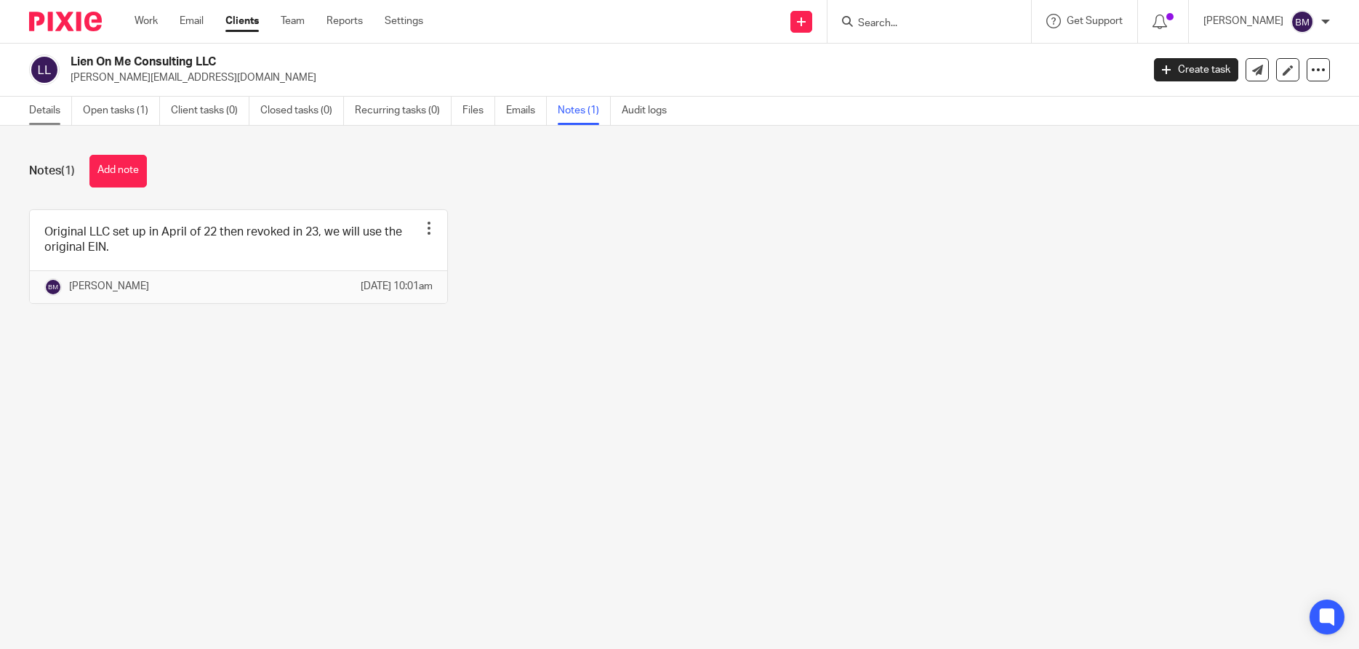
click at [41, 113] on link "Details" at bounding box center [50, 111] width 43 height 28
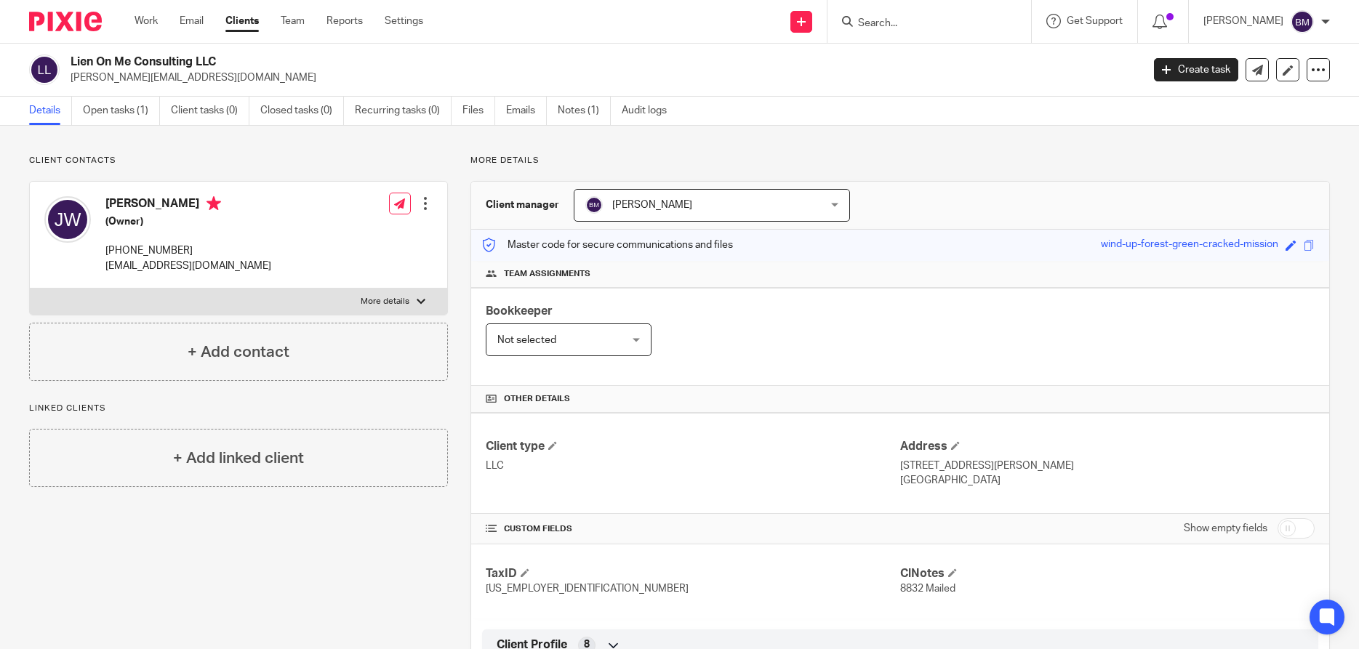
click at [241, 16] on link "Clients" at bounding box center [241, 21] width 33 height 15
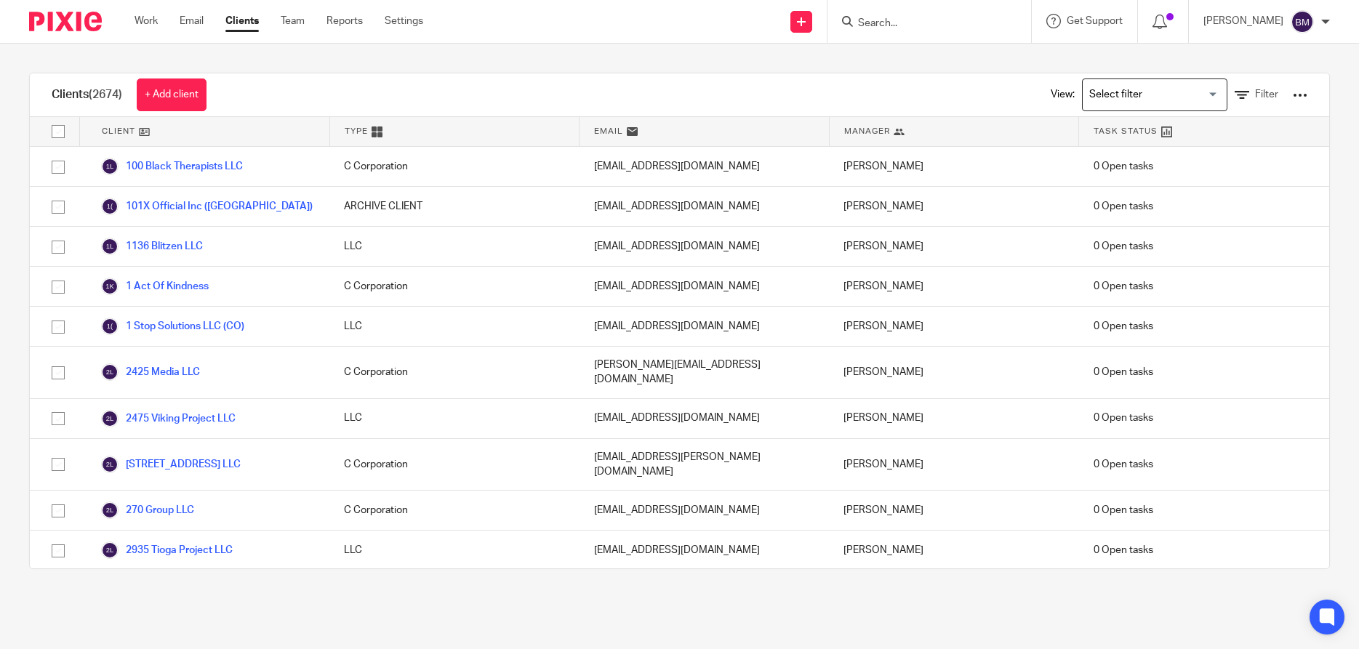
click at [890, 20] on input "Search" at bounding box center [922, 23] width 131 height 13
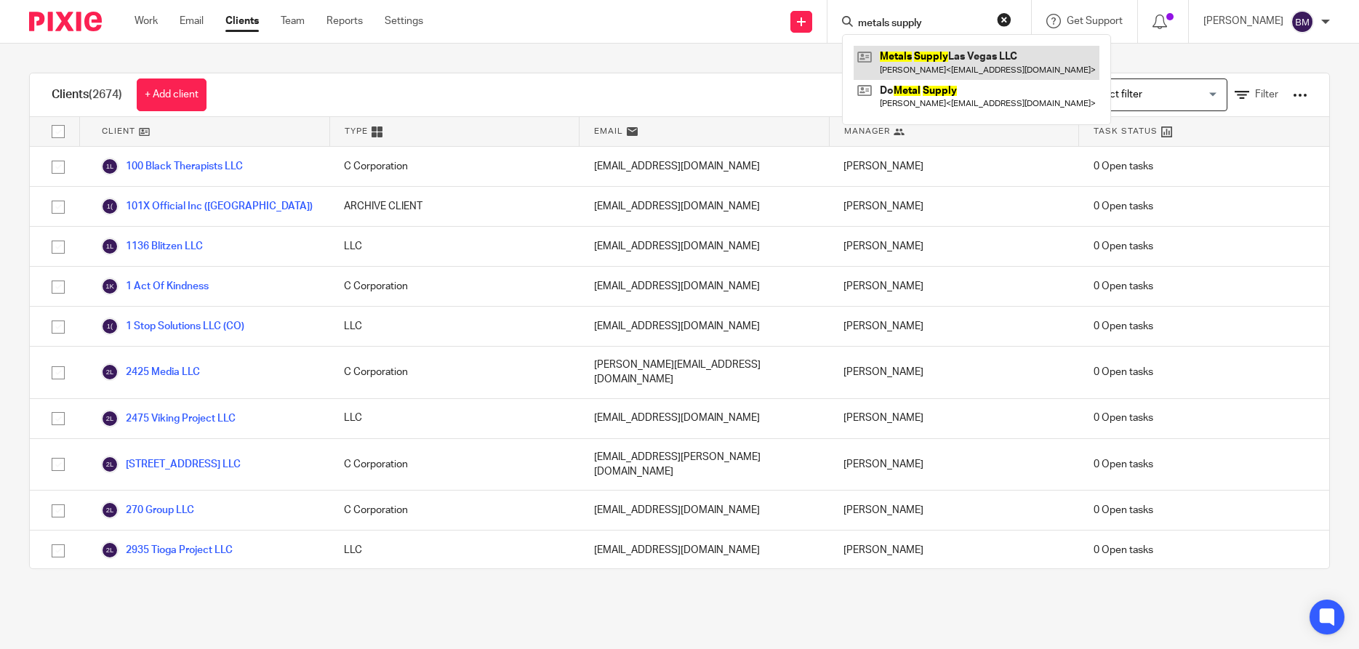
type input "metals supply"
click at [927, 57] on link at bounding box center [977, 62] width 246 height 33
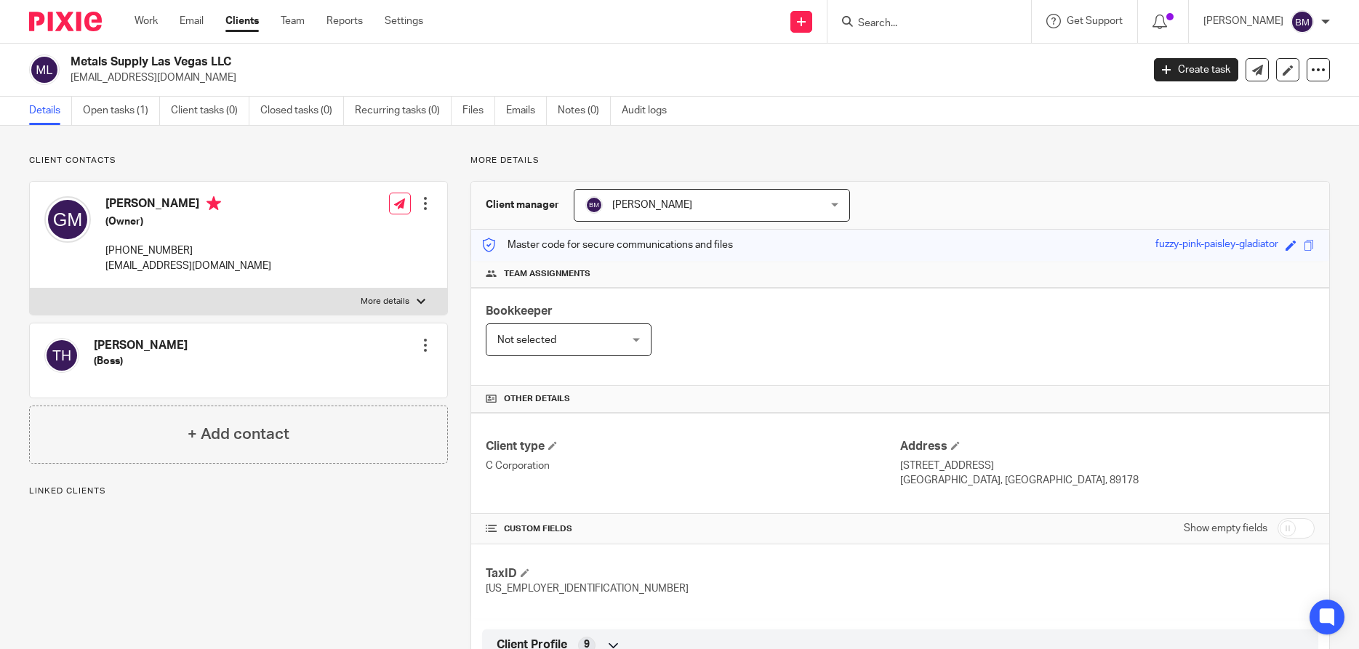
click at [1306, 527] on input "checkbox" at bounding box center [1296, 529] width 37 height 20
checkbox input "true"
click at [955, 572] on span at bounding box center [952, 573] width 9 height 9
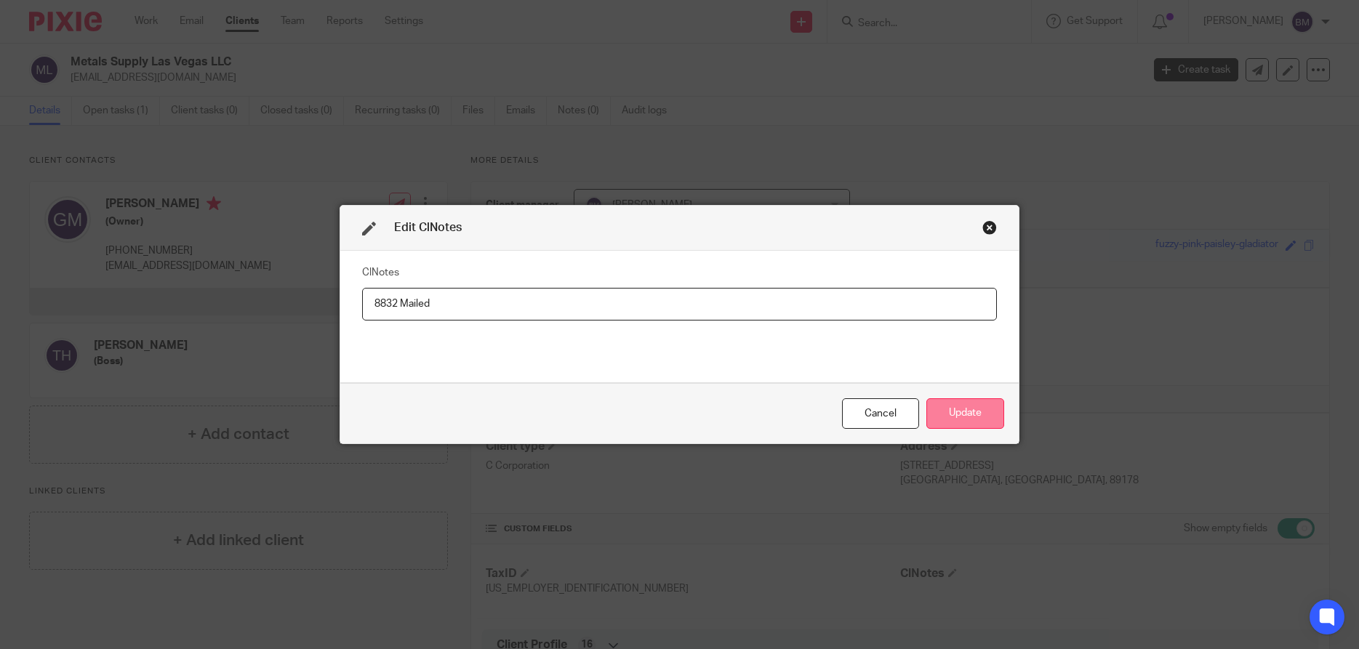
type input "8832 Mailed"
click at [967, 422] on button "Update" at bounding box center [966, 414] width 78 height 31
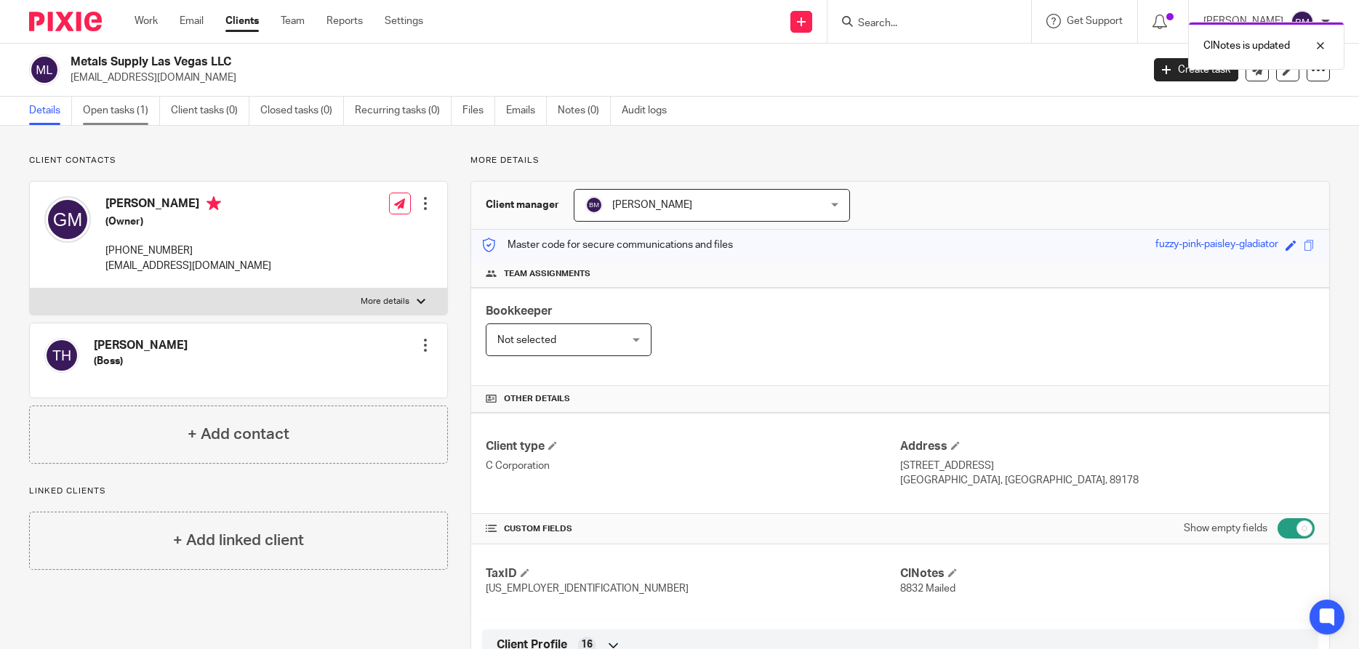
click at [123, 115] on link "Open tasks (1)" at bounding box center [121, 111] width 77 height 28
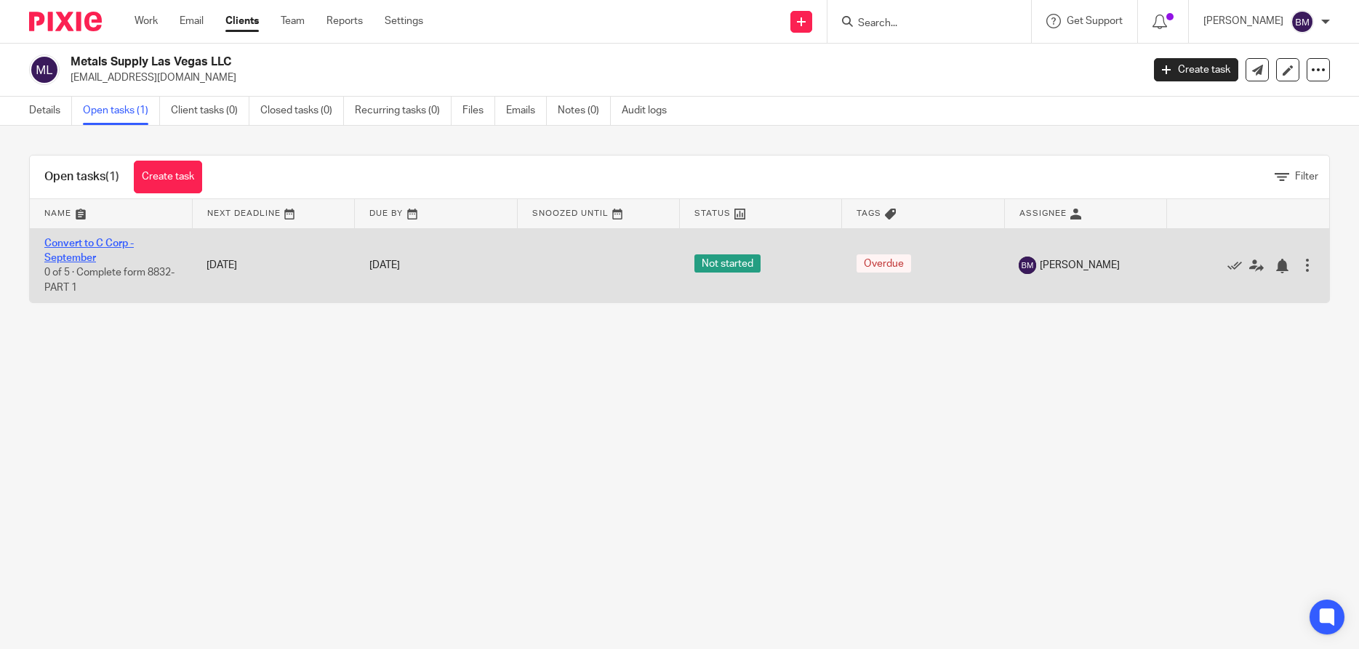
click at [68, 257] on link "Convert to C Corp - September" at bounding box center [88, 251] width 89 height 25
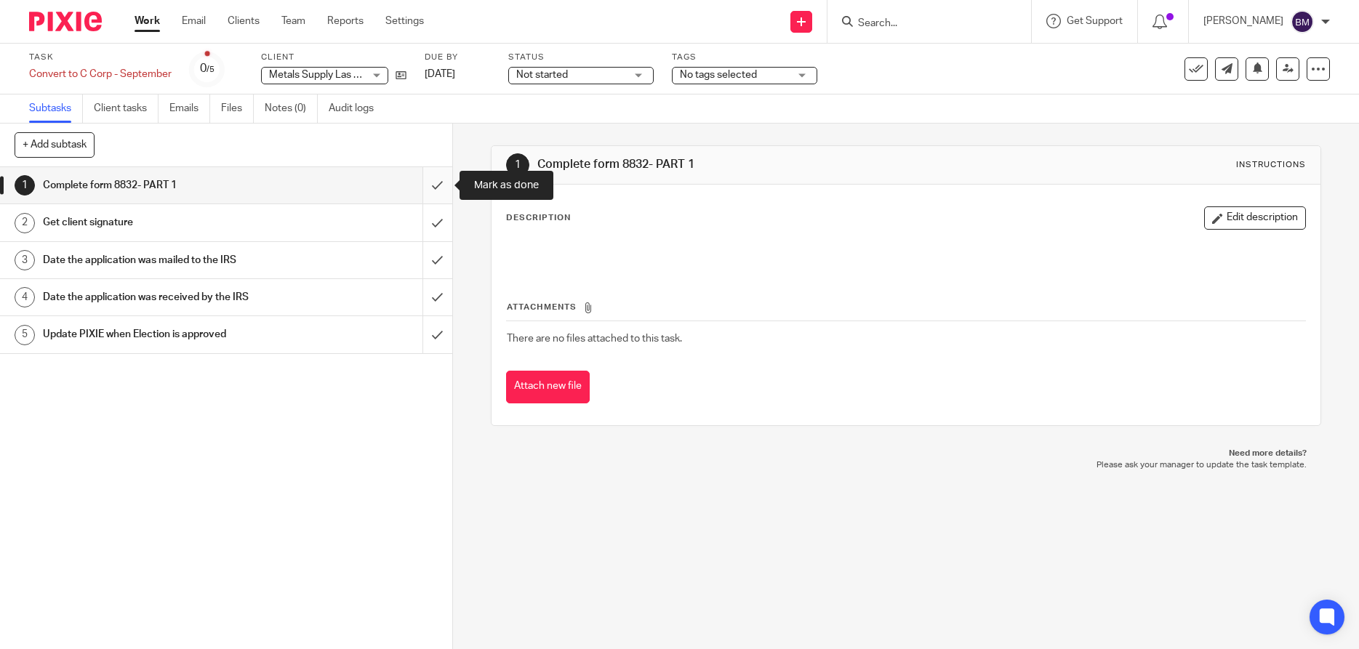
click at [437, 186] on input "submit" at bounding box center [226, 185] width 452 height 36
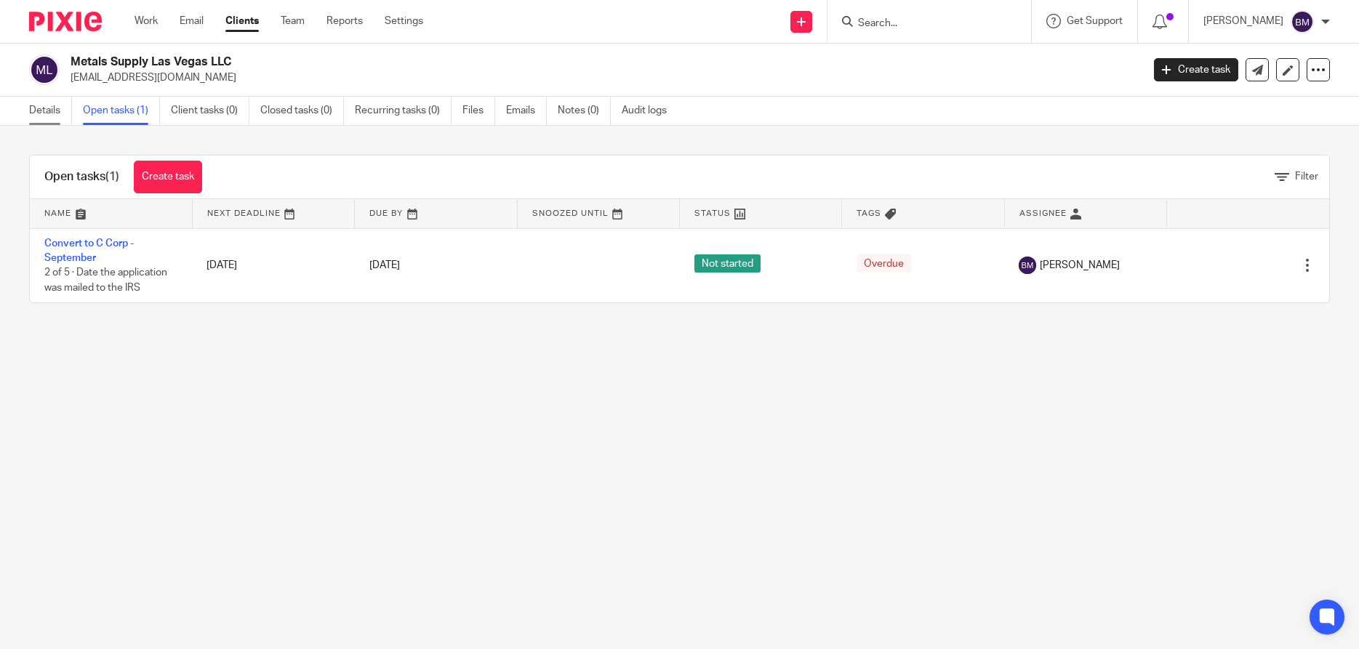
click at [41, 111] on link "Details" at bounding box center [50, 111] width 43 height 28
